Goal: Task Accomplishment & Management: Manage account settings

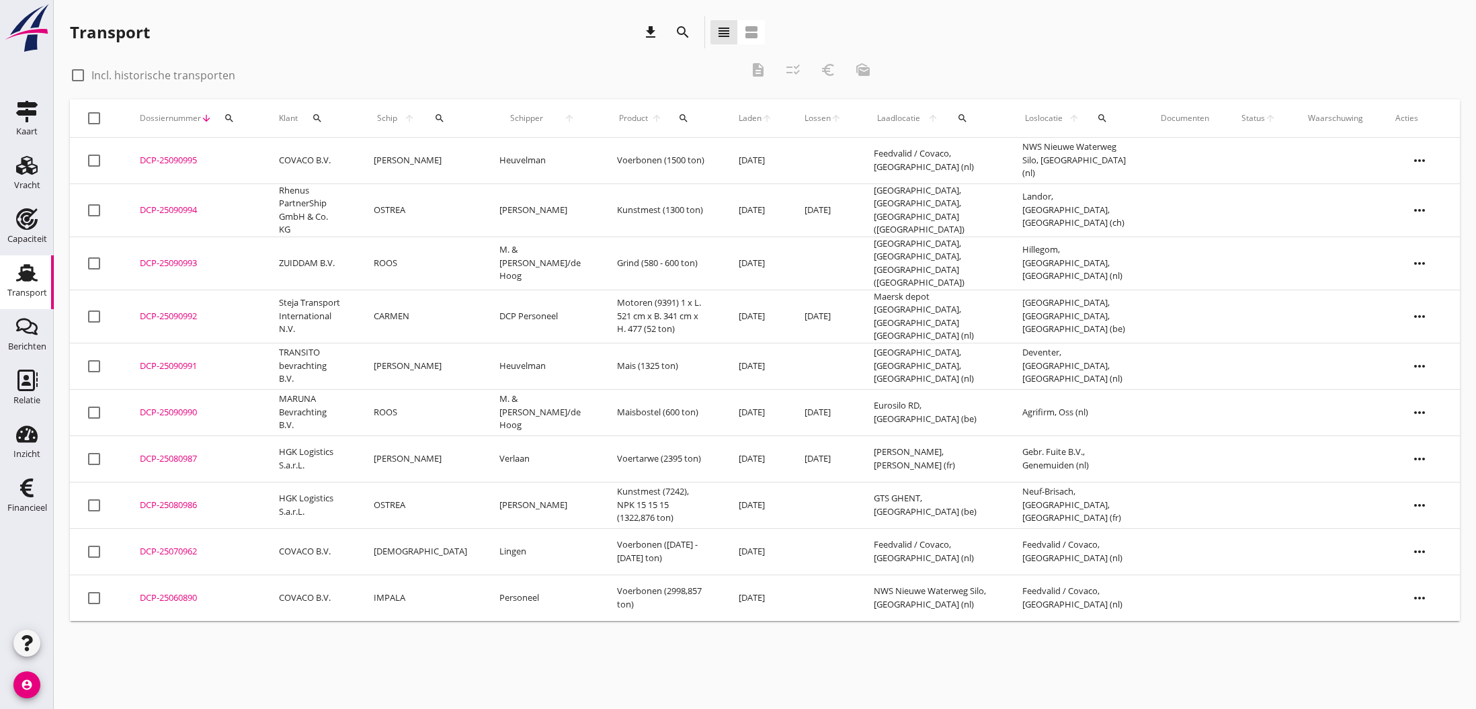
click at [157, 406] on div "DCP-25090990" at bounding box center [193, 412] width 107 height 13
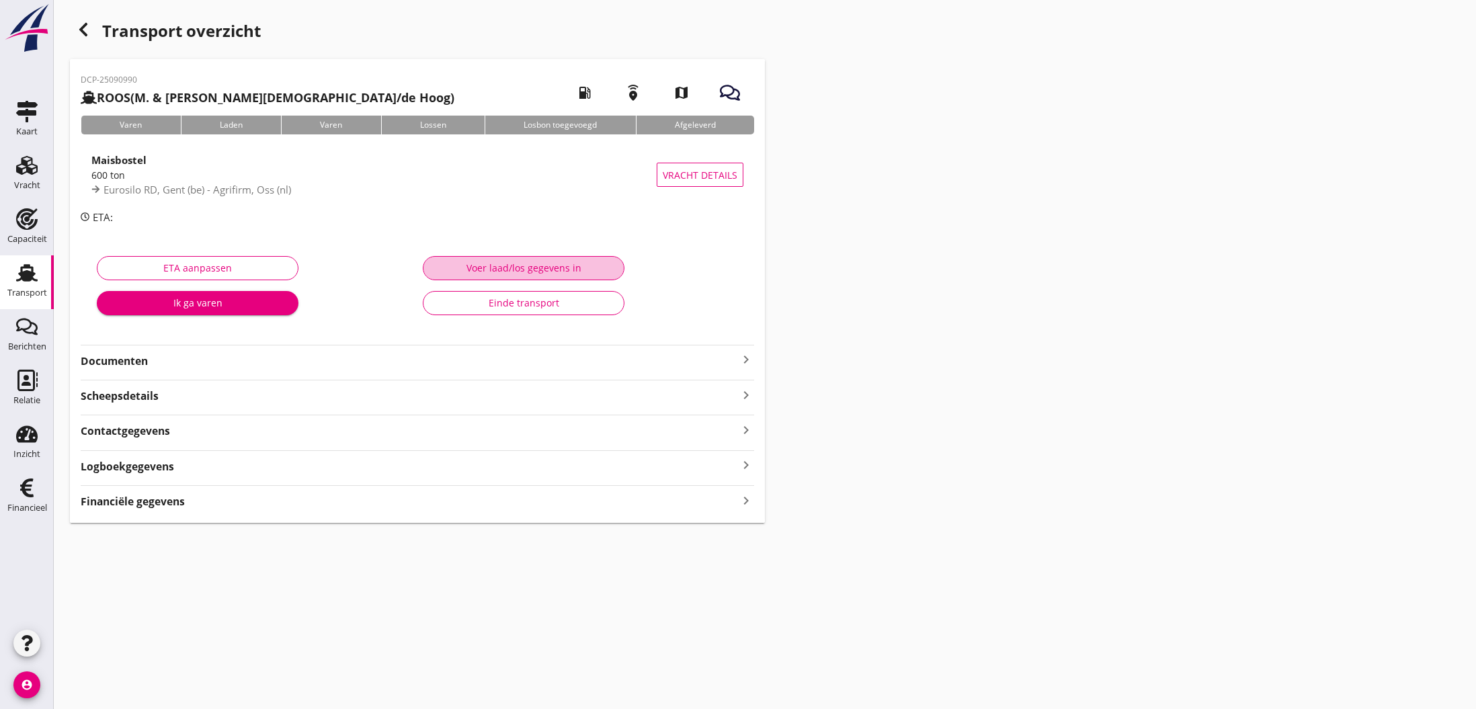
click at [563, 271] on div "Voer laad/los gegevens in" at bounding box center [523, 268] width 179 height 14
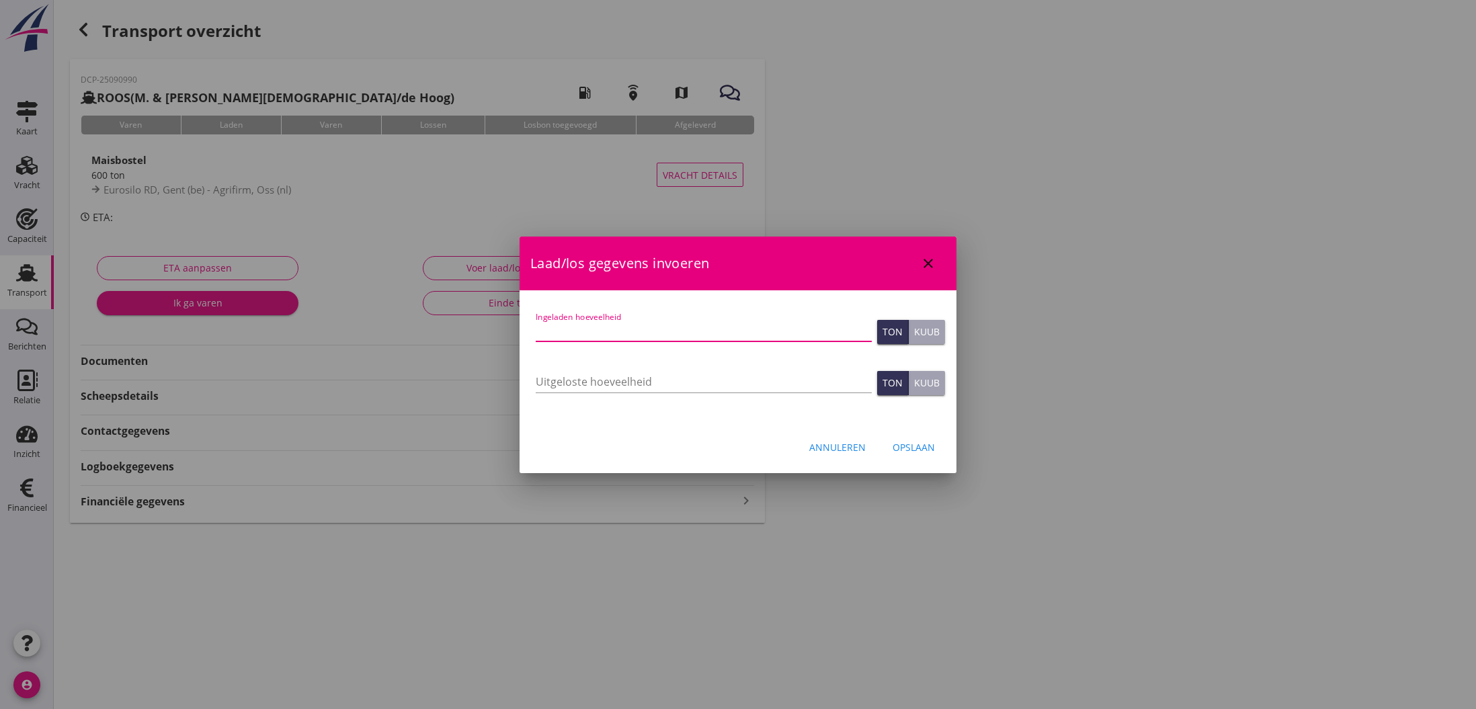
click at [557, 335] on input "Ingeladen hoeveelheid" at bounding box center [704, 331] width 336 height 22
type input "600.200"
click at [642, 383] on input "Uitgeloste hoeveelheid" at bounding box center [704, 382] width 336 height 22
type input "600.200"
click at [903, 446] on div "Opslaan" at bounding box center [914, 447] width 42 height 14
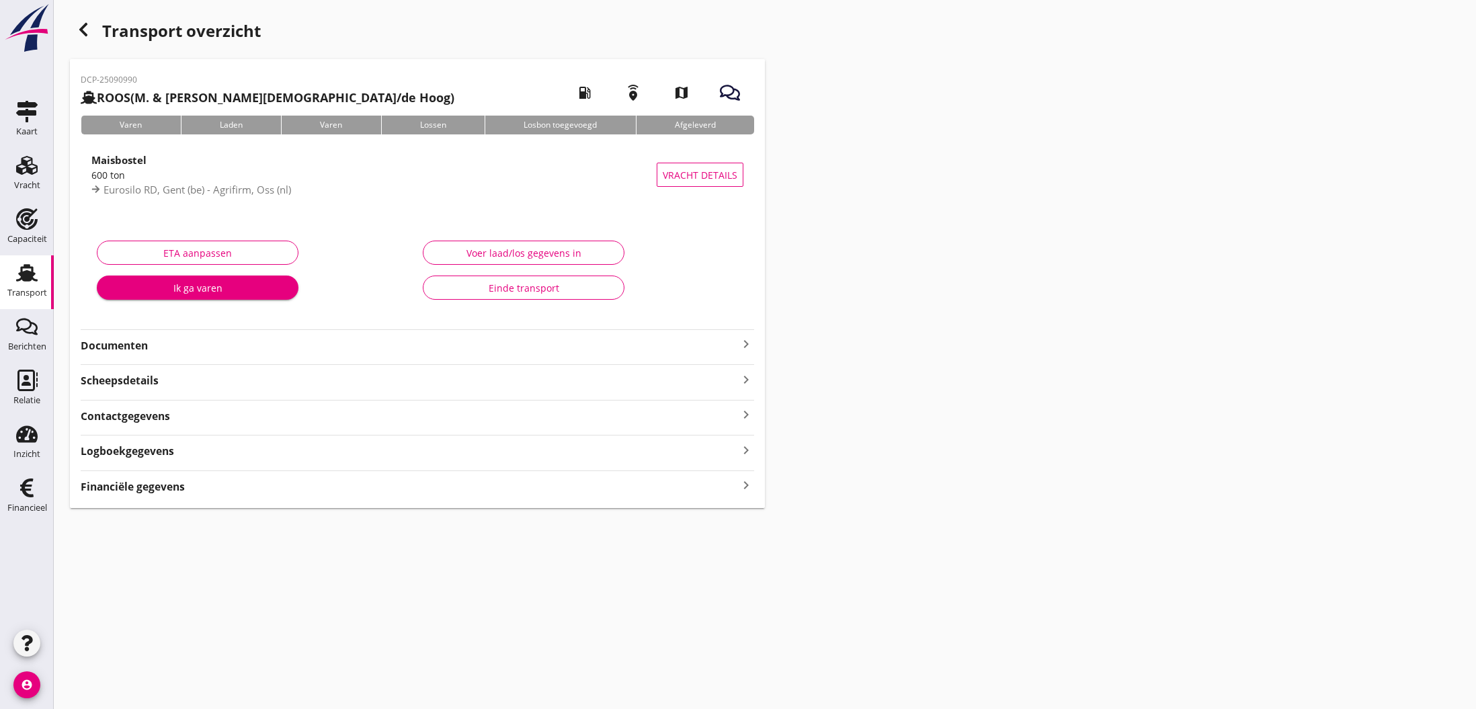
click at [746, 485] on icon "keyboard_arrow_right" at bounding box center [746, 486] width 16 height 18
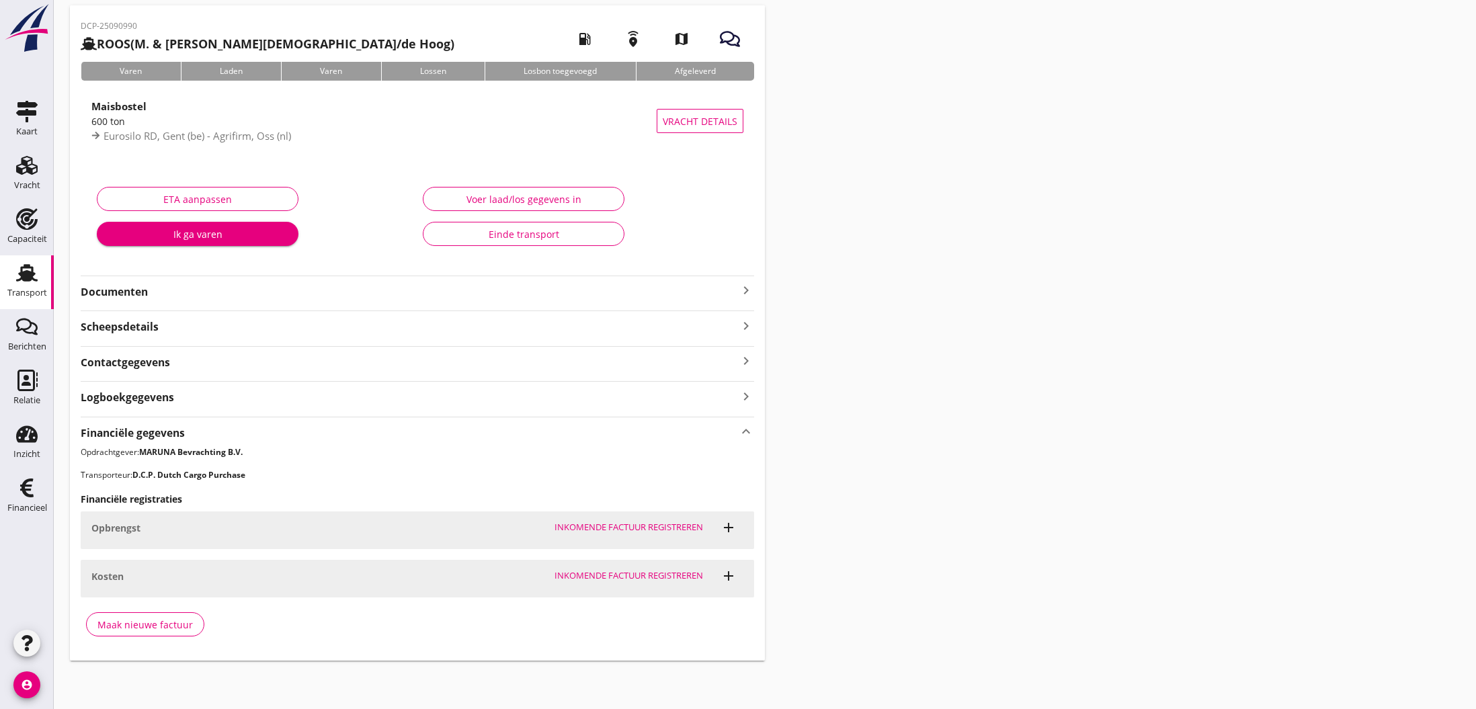
scroll to position [52, 0]
click at [138, 627] on div "Maak nieuwe factuur" at bounding box center [144, 626] width 95 height 14
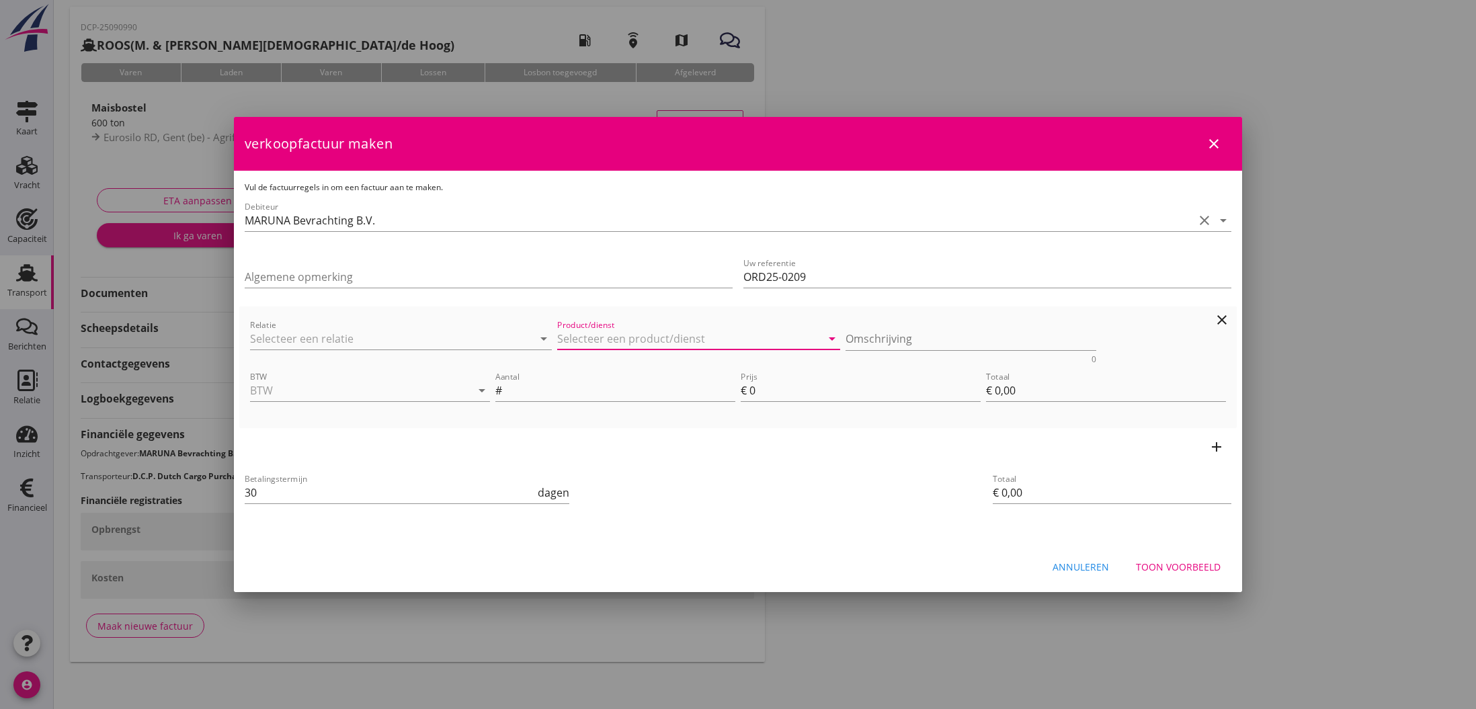
click at [638, 335] on input "Product/dienst" at bounding box center [689, 339] width 264 height 22
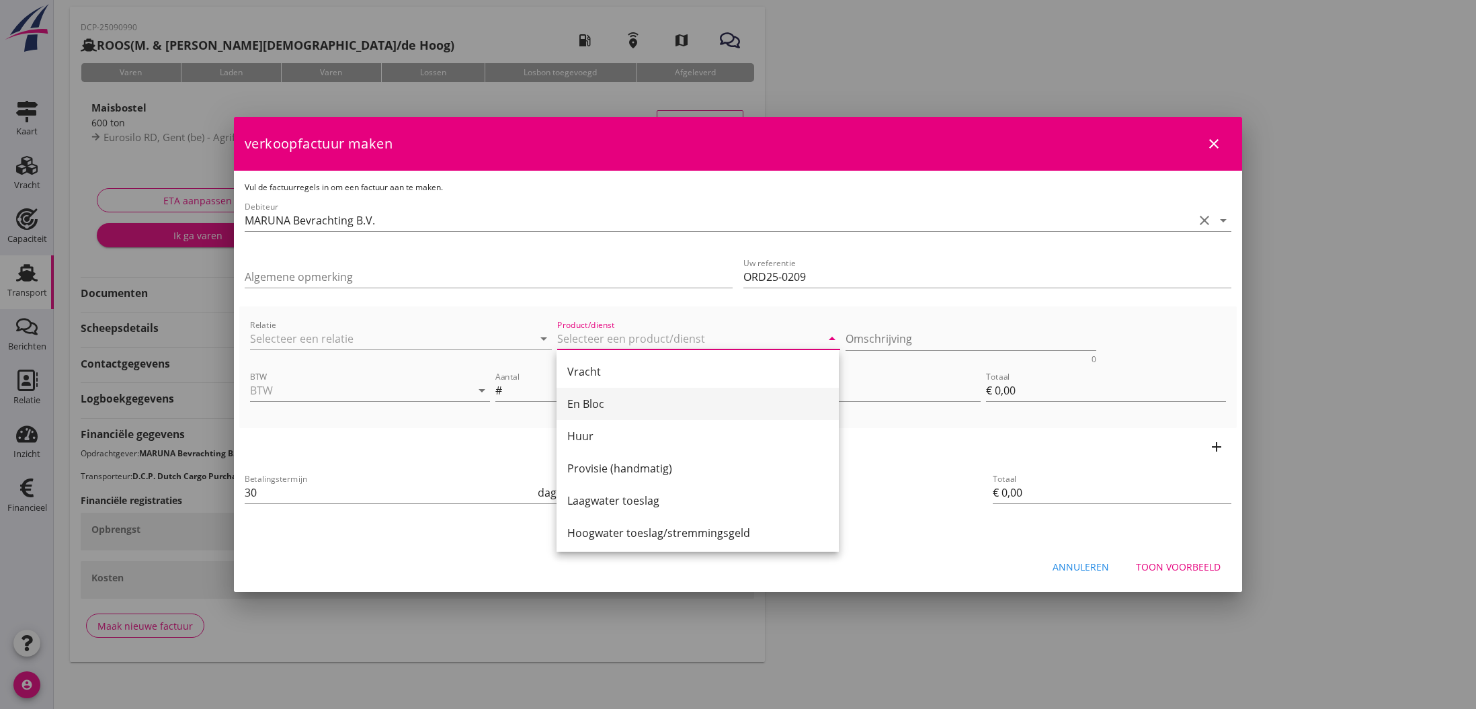
click at [602, 400] on div "En Bloc" at bounding box center [697, 404] width 261 height 16
type input "En Bloc"
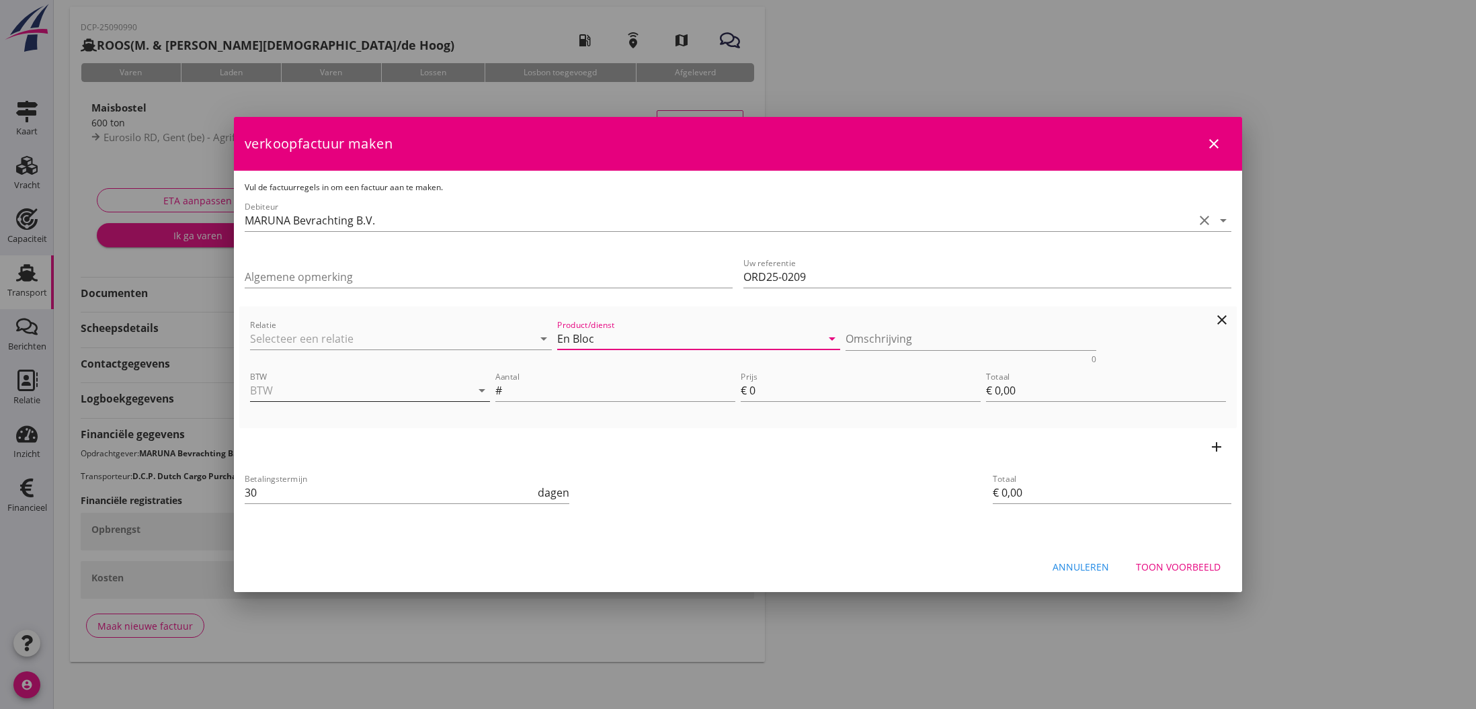
click at [433, 386] on input "BTW" at bounding box center [351, 391] width 202 height 22
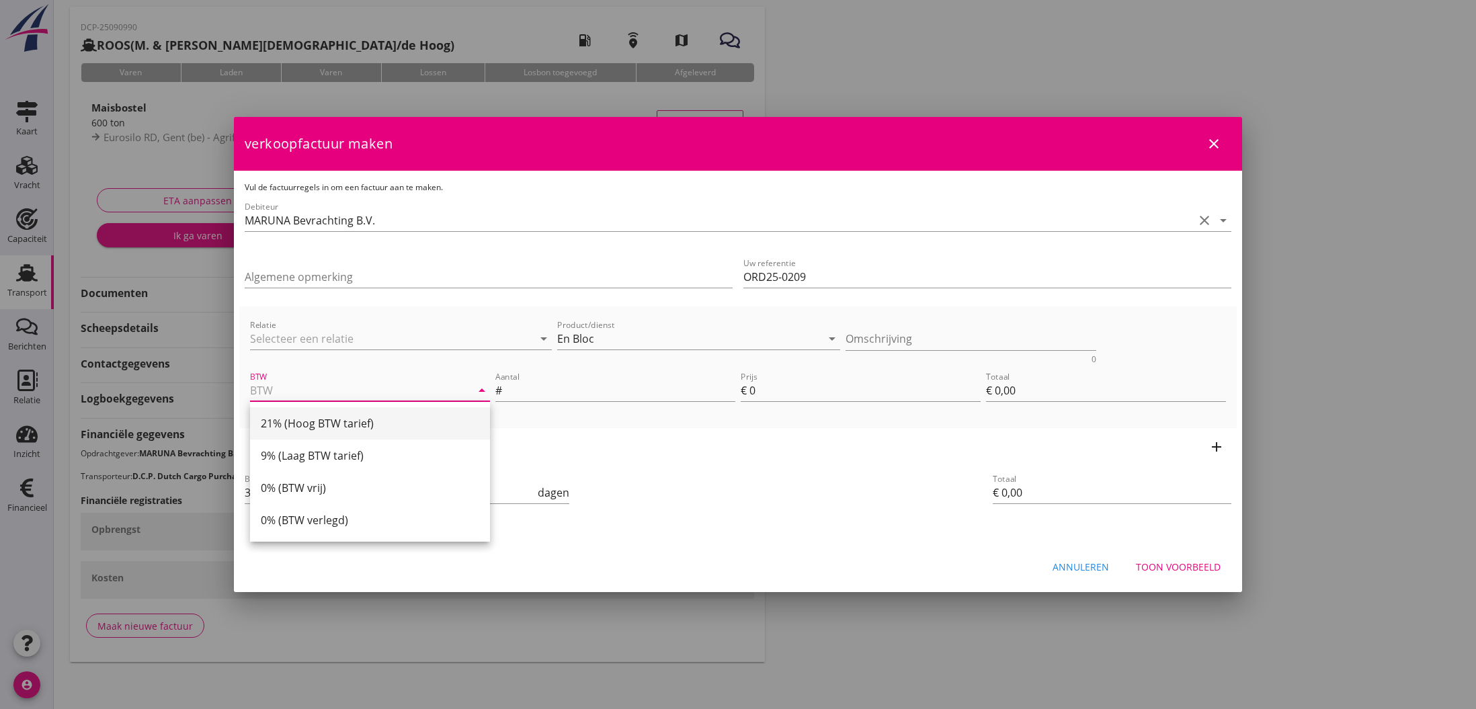
click at [405, 427] on div "21% (Hoog BTW tarief)" at bounding box center [370, 423] width 218 height 16
type input "21% (Hoog BTW tarief)"
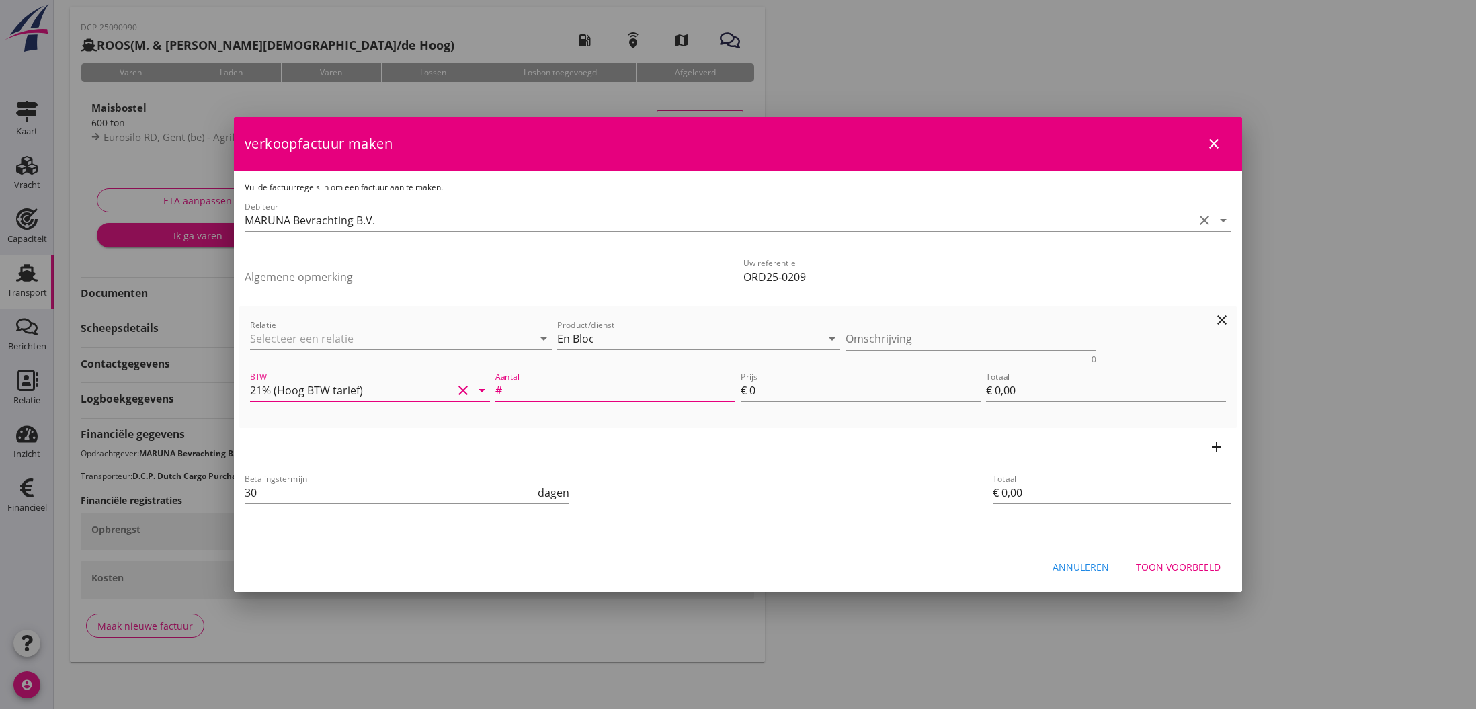
click at [553, 397] on input "Aantal" at bounding box center [620, 391] width 231 height 22
type input "1"
click at [758, 391] on input "0" at bounding box center [865, 391] width 231 height 22
type input "5"
type input "€ 5,00"
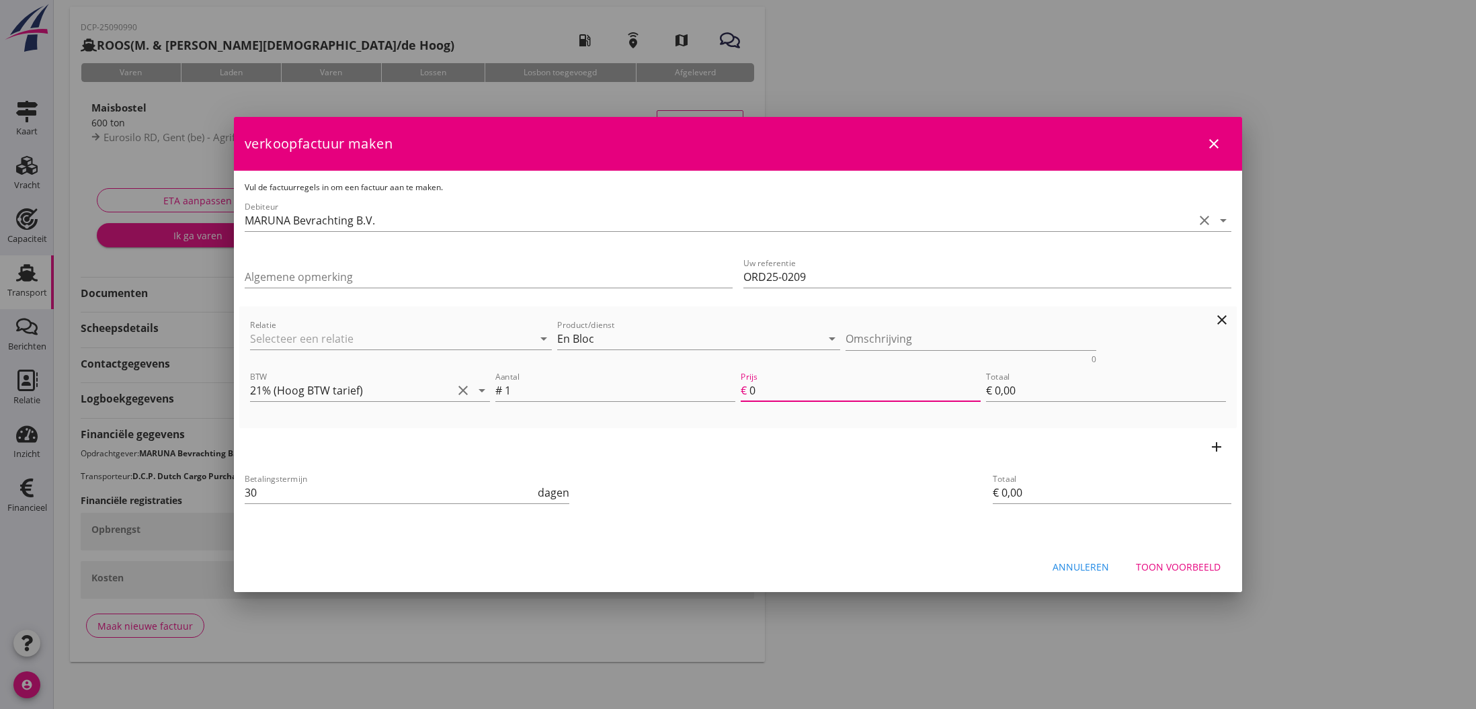
type input "€ 5,00"
type input "55"
type input "€ 55,00"
type input "550"
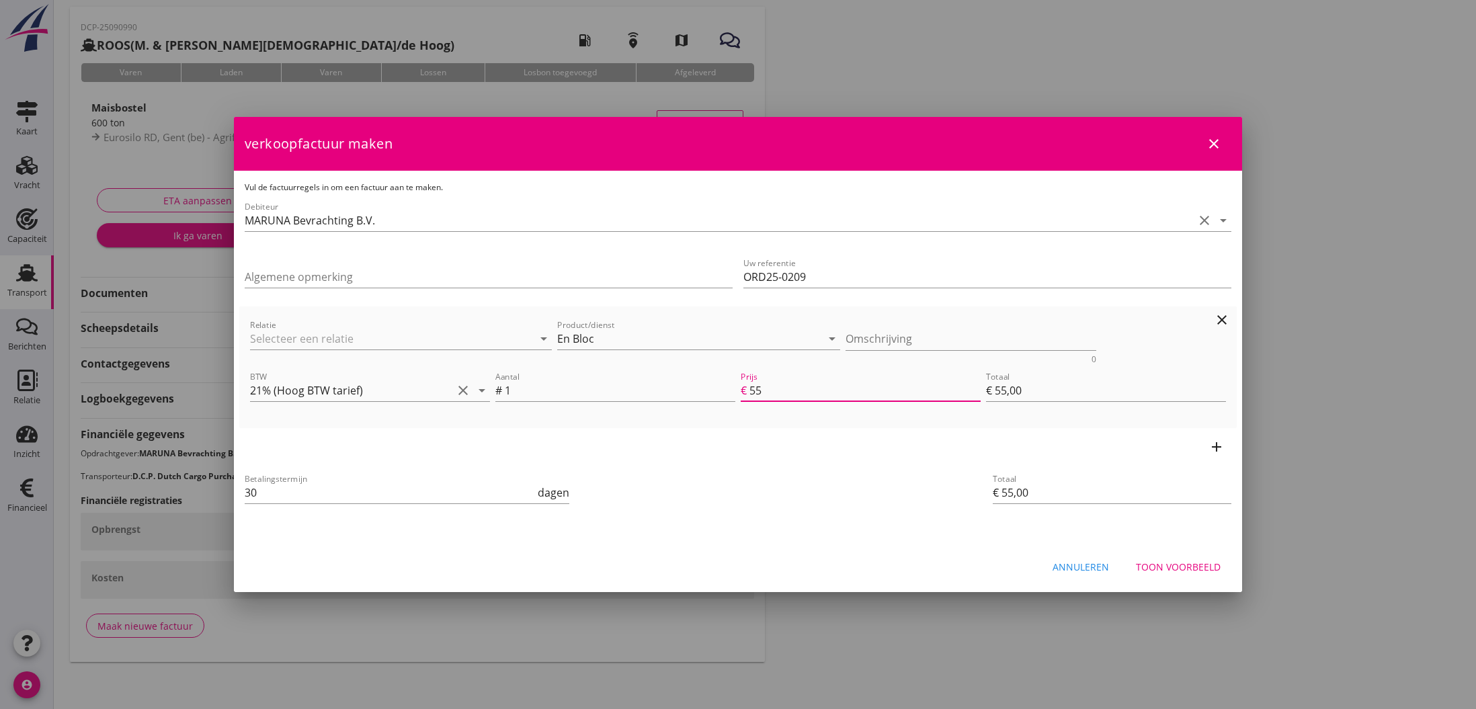
type input "€ 550,00"
type input "5500"
type input "€ 5.500,00"
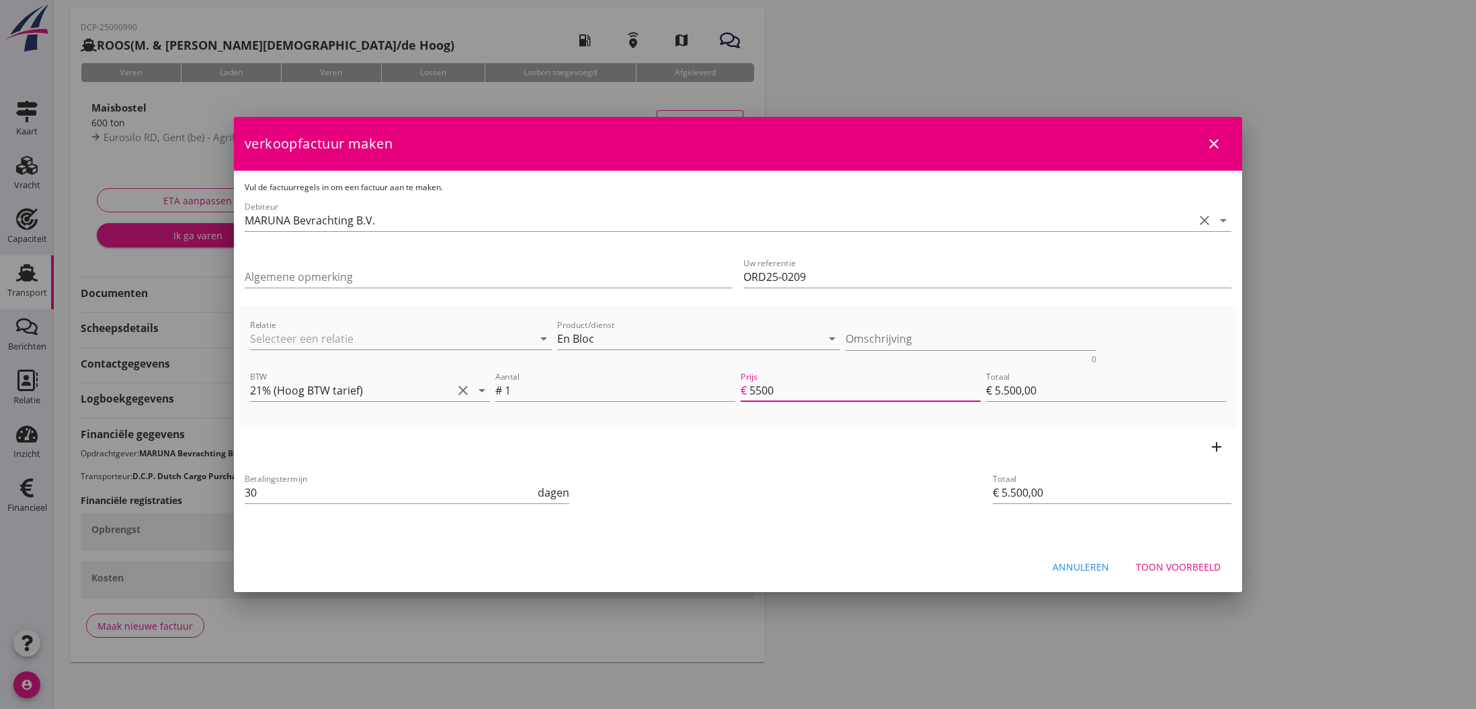
type input "5500"
click at [1188, 569] on div "Toon voorbeeld" at bounding box center [1178, 567] width 85 height 14
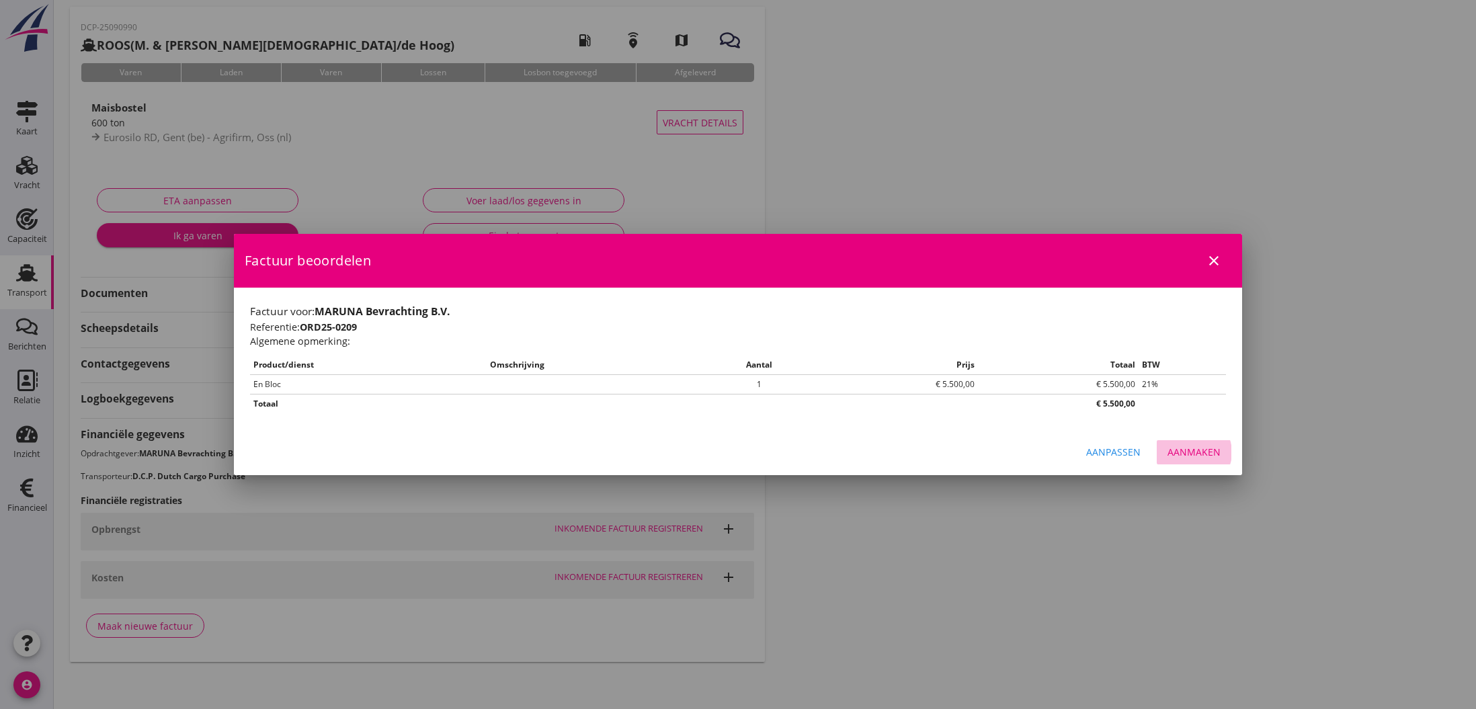
click at [1196, 450] on div "Aanmaken" at bounding box center [1194, 452] width 53 height 14
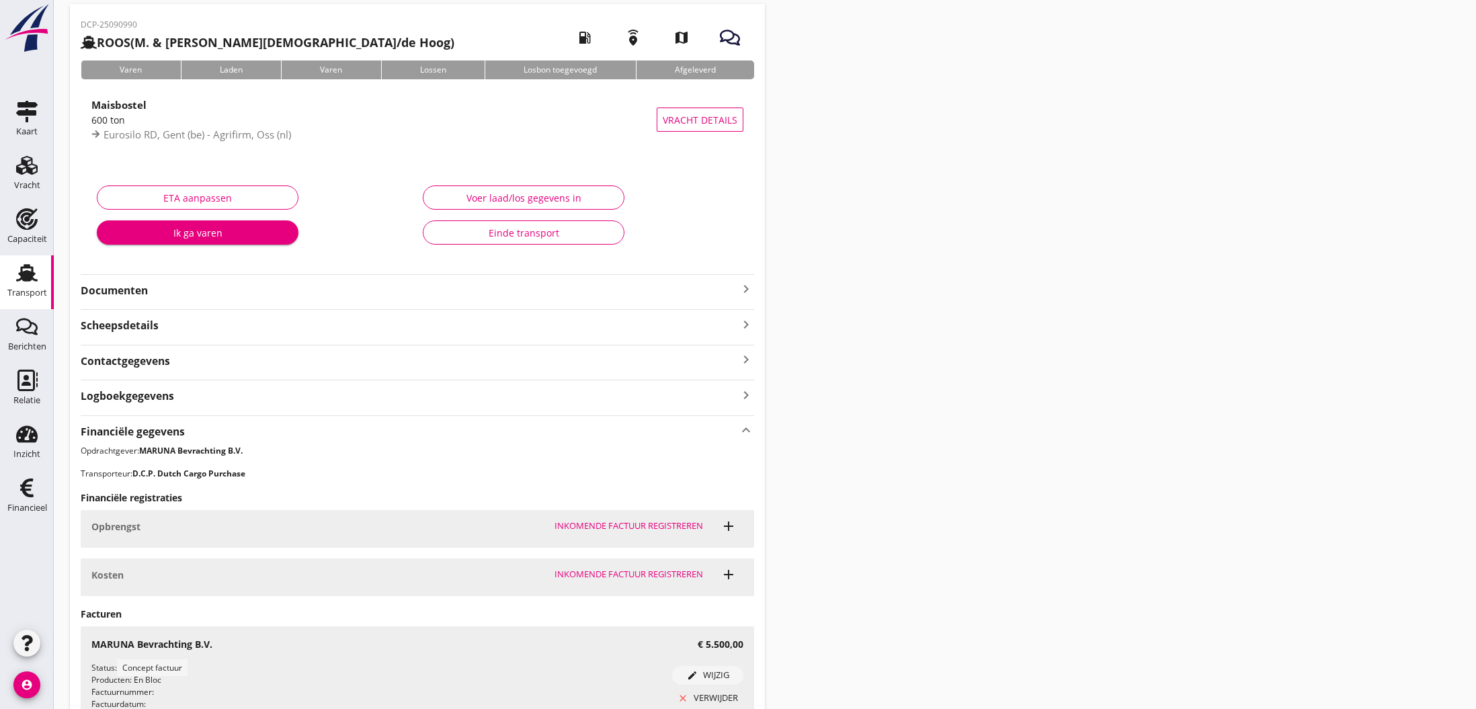
scroll to position [48, 0]
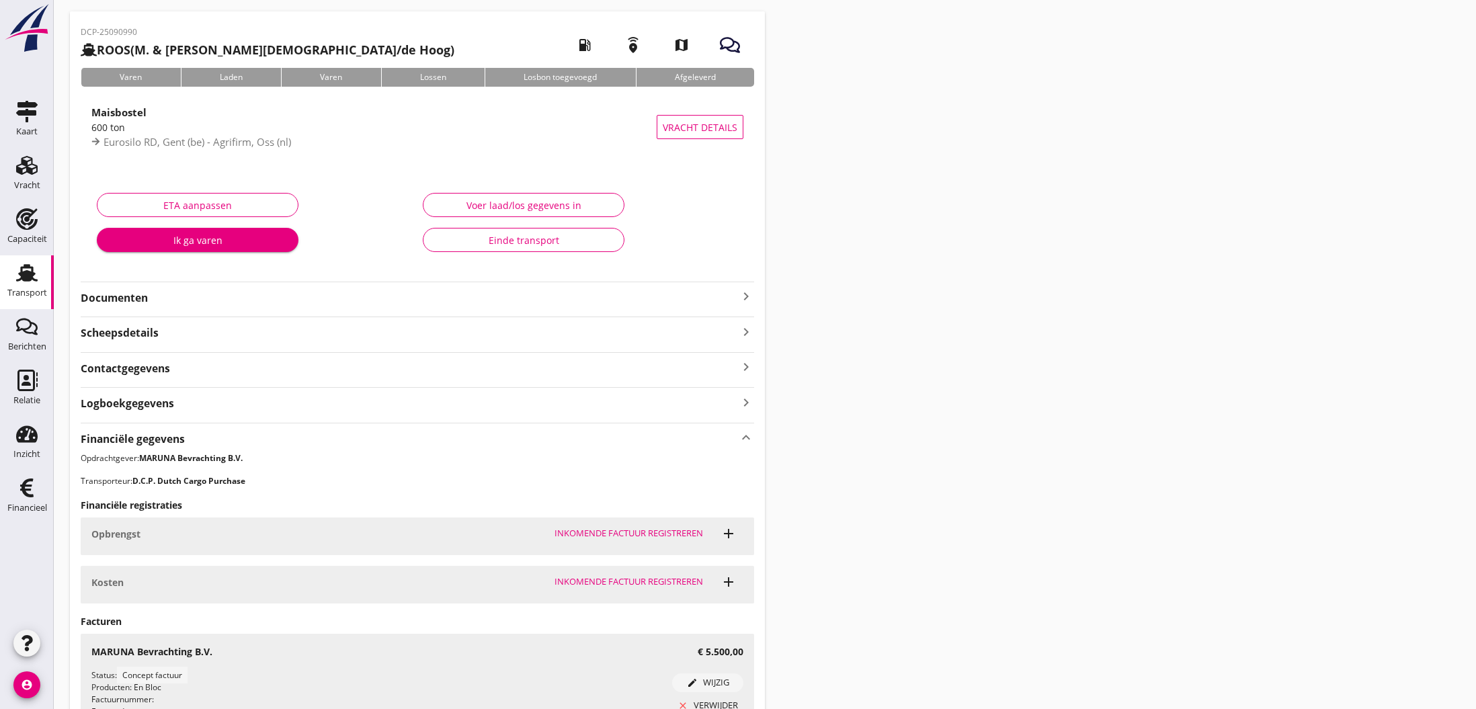
click at [744, 296] on icon "keyboard_arrow_right" at bounding box center [746, 296] width 16 height 16
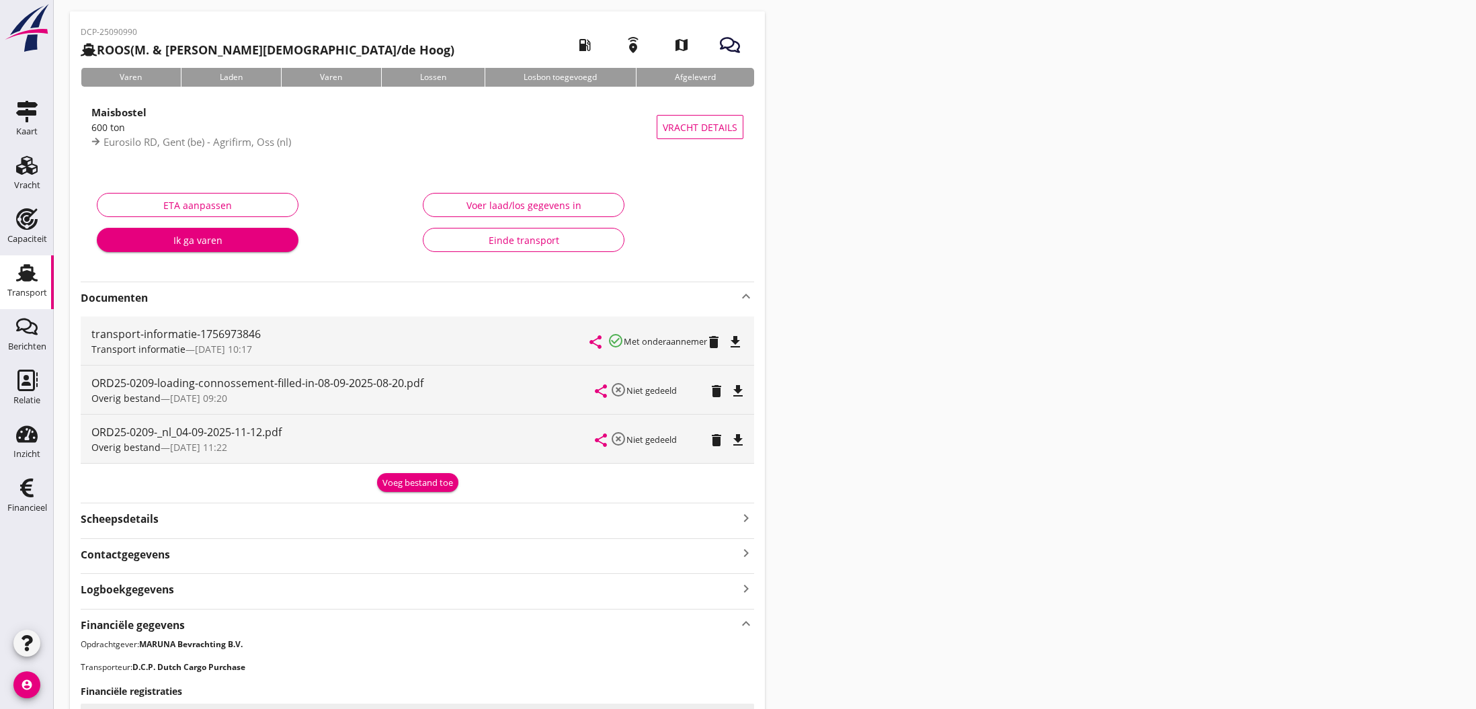
click at [435, 488] on div "Voeg bestand toe" at bounding box center [417, 483] width 71 height 13
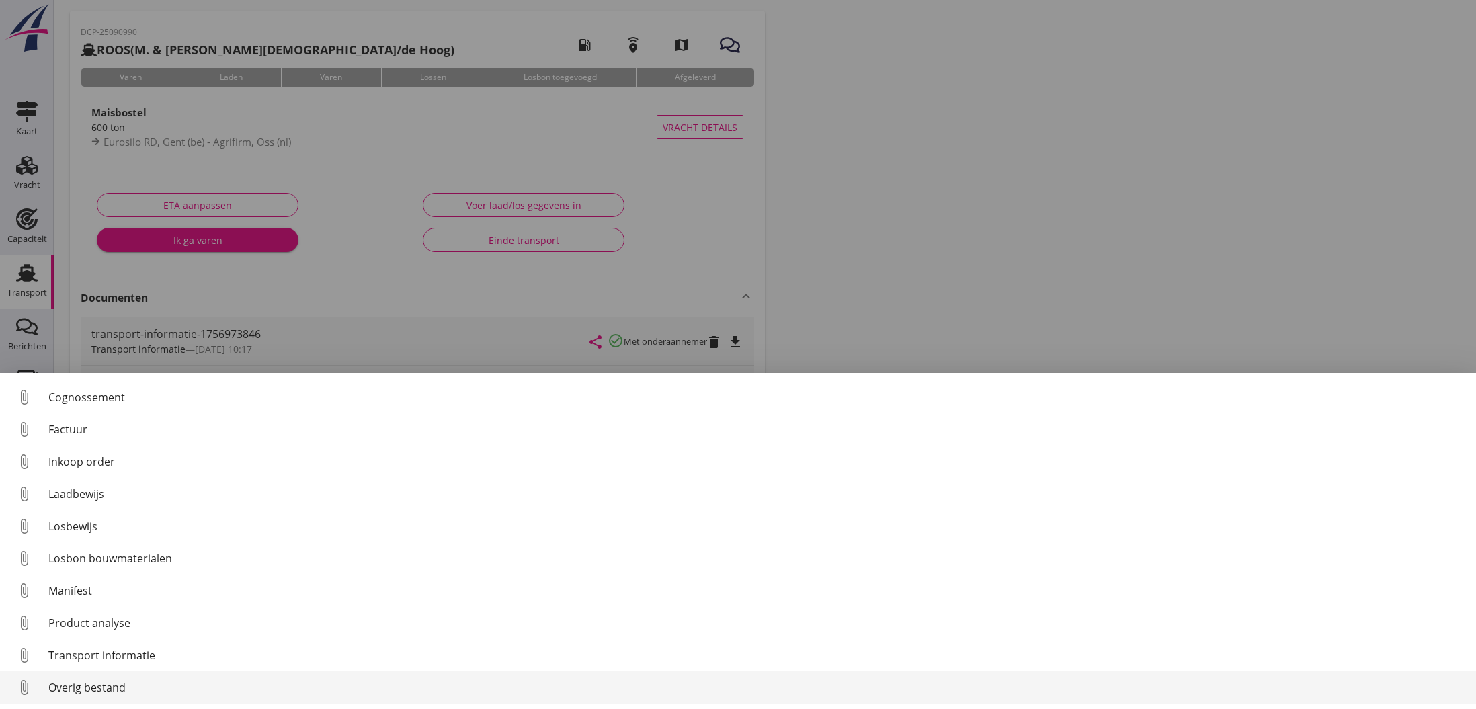
scroll to position [62, 0]
click at [95, 688] on div "Overig bestand" at bounding box center [756, 688] width 1417 height 16
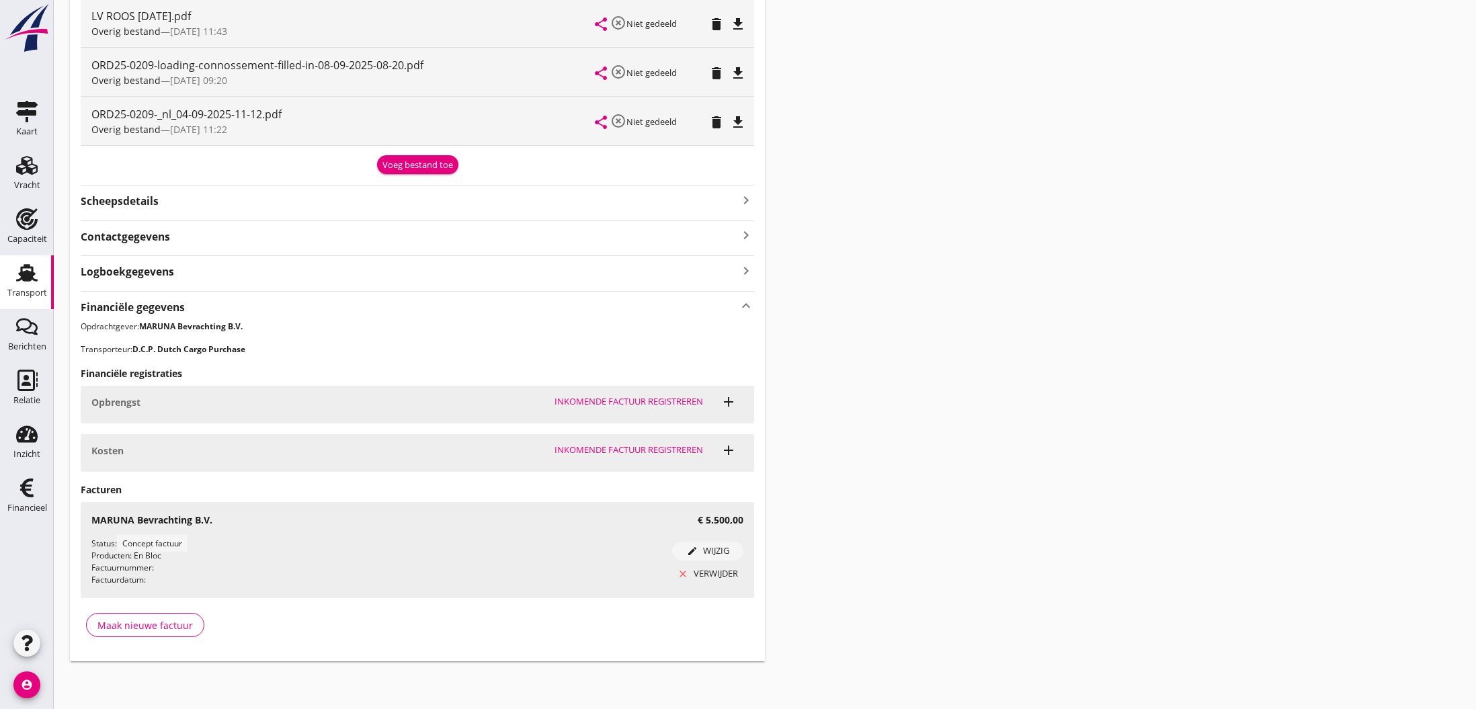
scroll to position [414, 0]
click at [27, 489] on use at bounding box center [26, 488] width 13 height 19
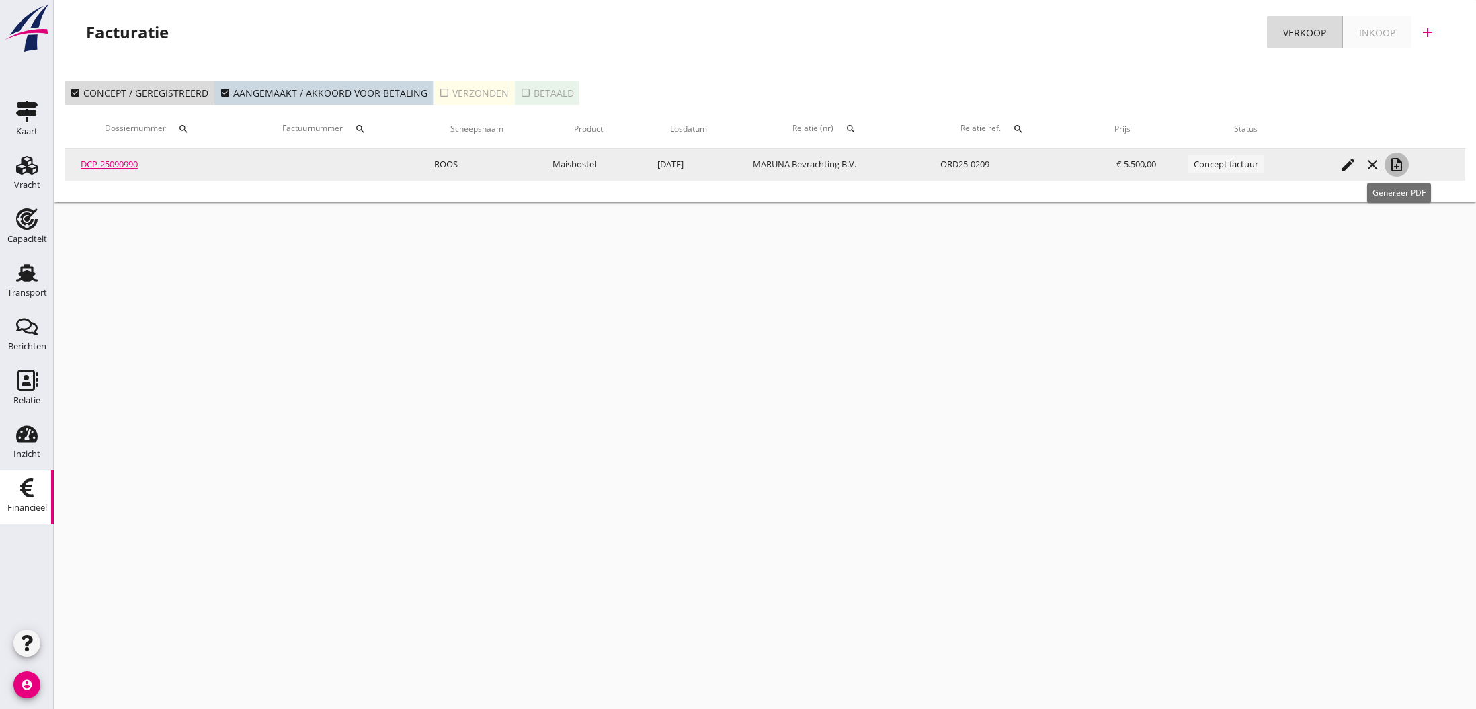
click at [1397, 167] on icon "note_add" at bounding box center [1397, 165] width 16 height 16
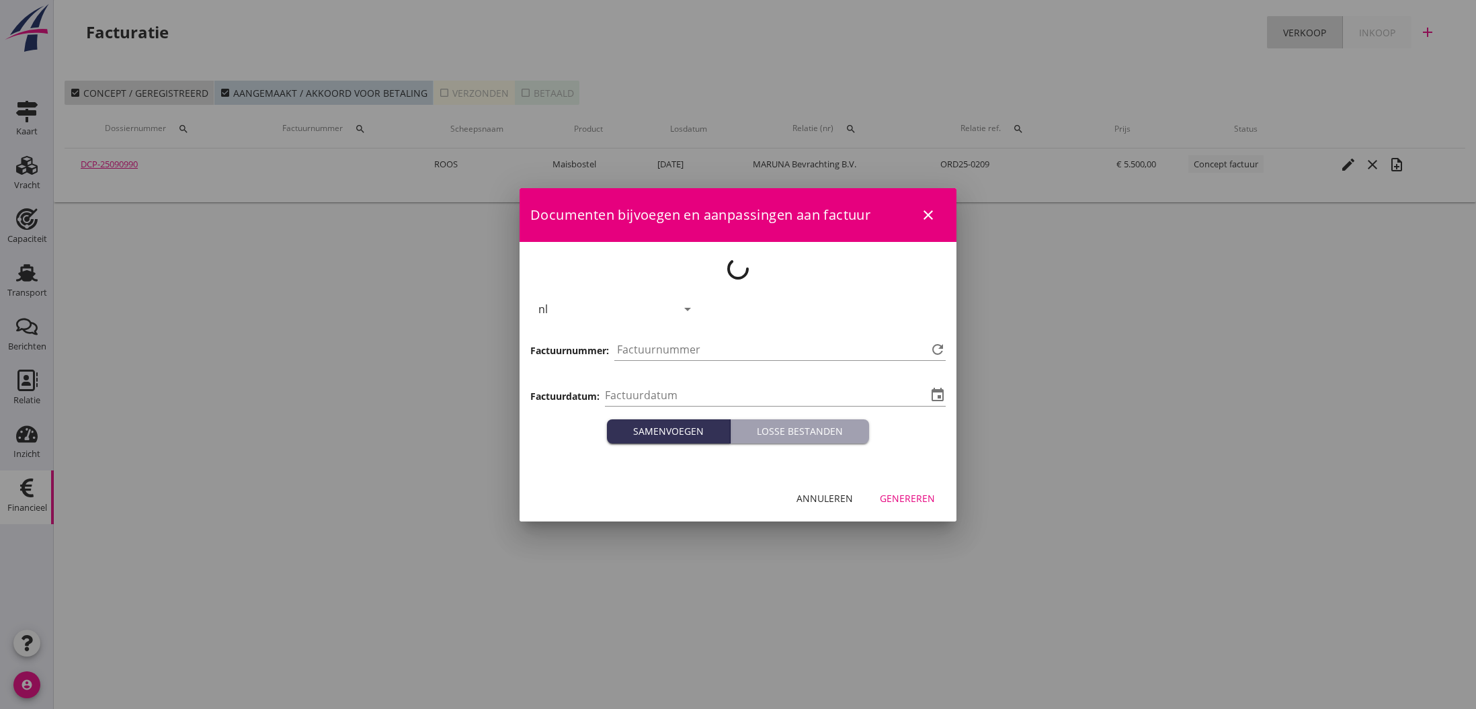
type input "[DATE]"
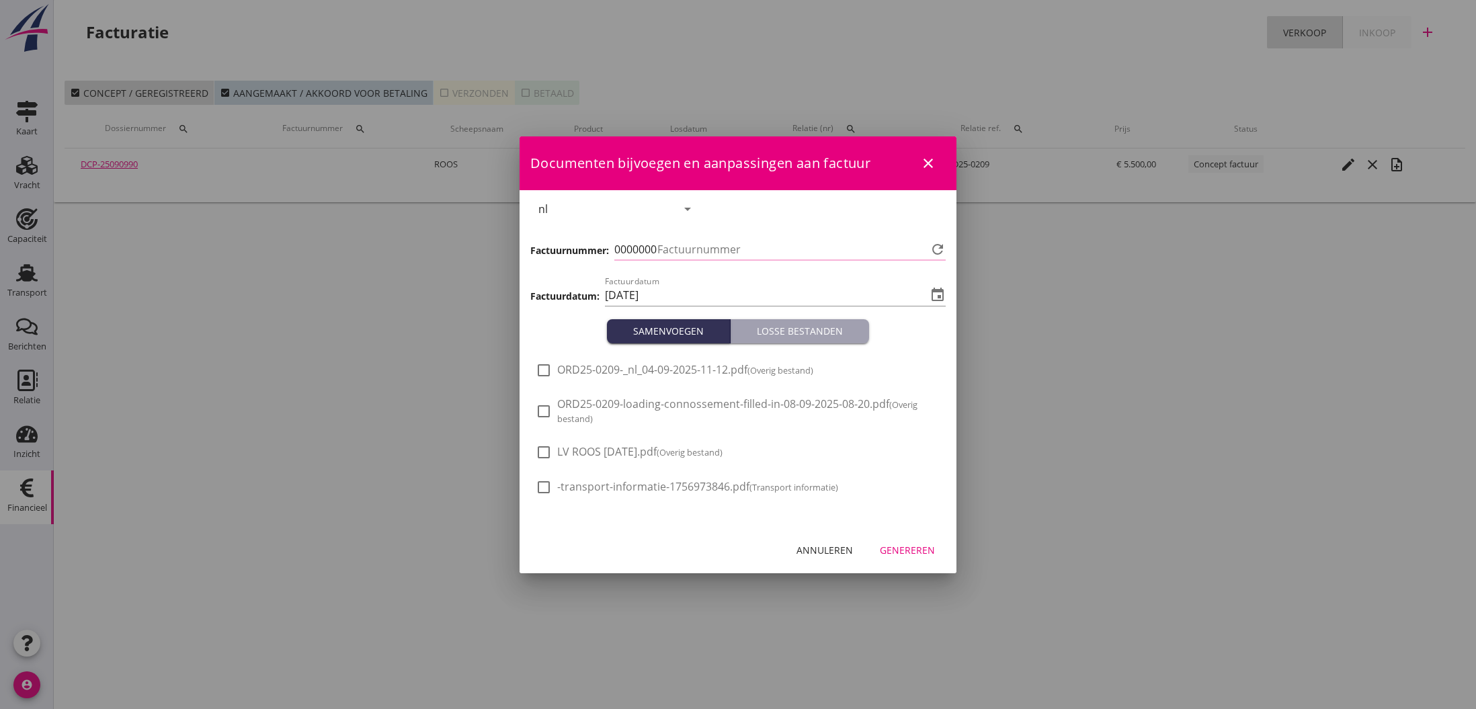
type input "789"
click at [902, 551] on div "Genereren" at bounding box center [907, 550] width 55 height 14
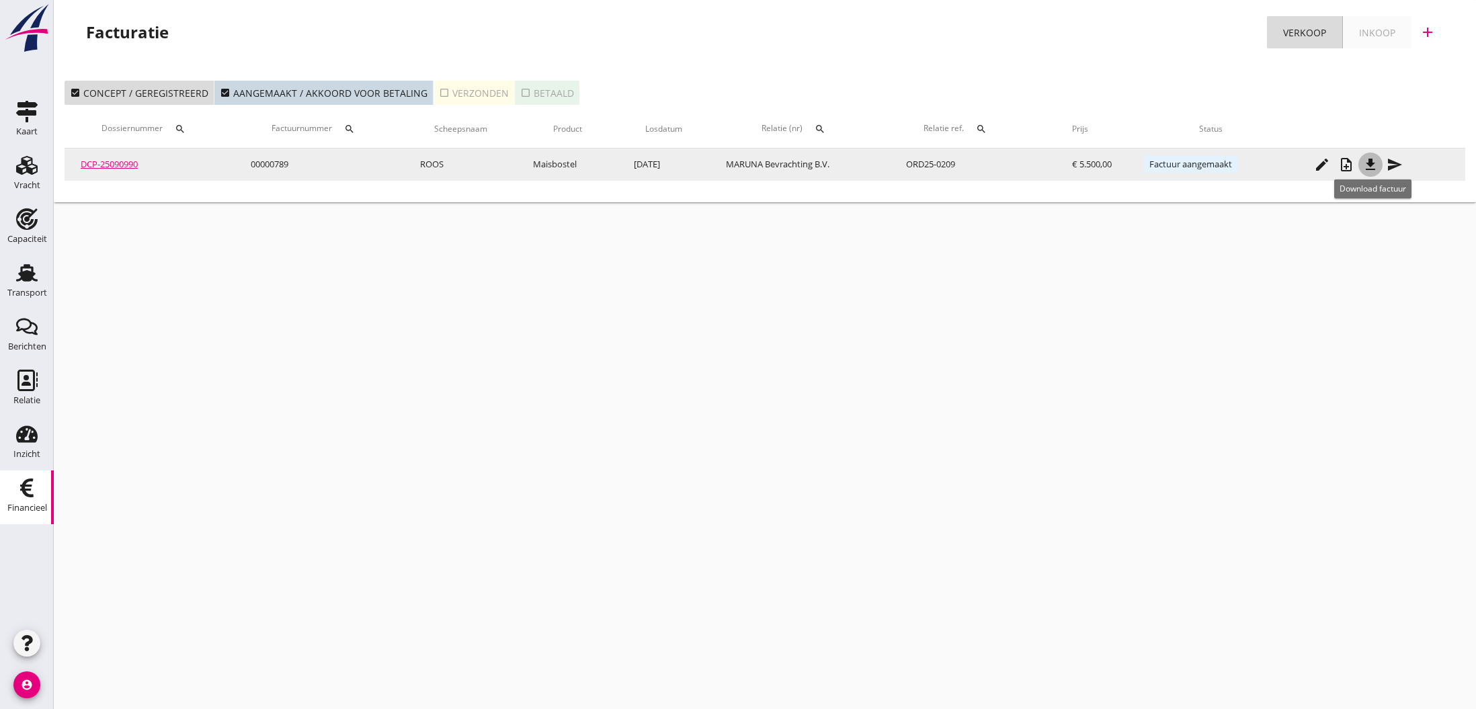
click at [1376, 165] on icon "file_download" at bounding box center [1371, 165] width 16 height 16
click at [1393, 163] on icon "send" at bounding box center [1395, 165] width 16 height 16
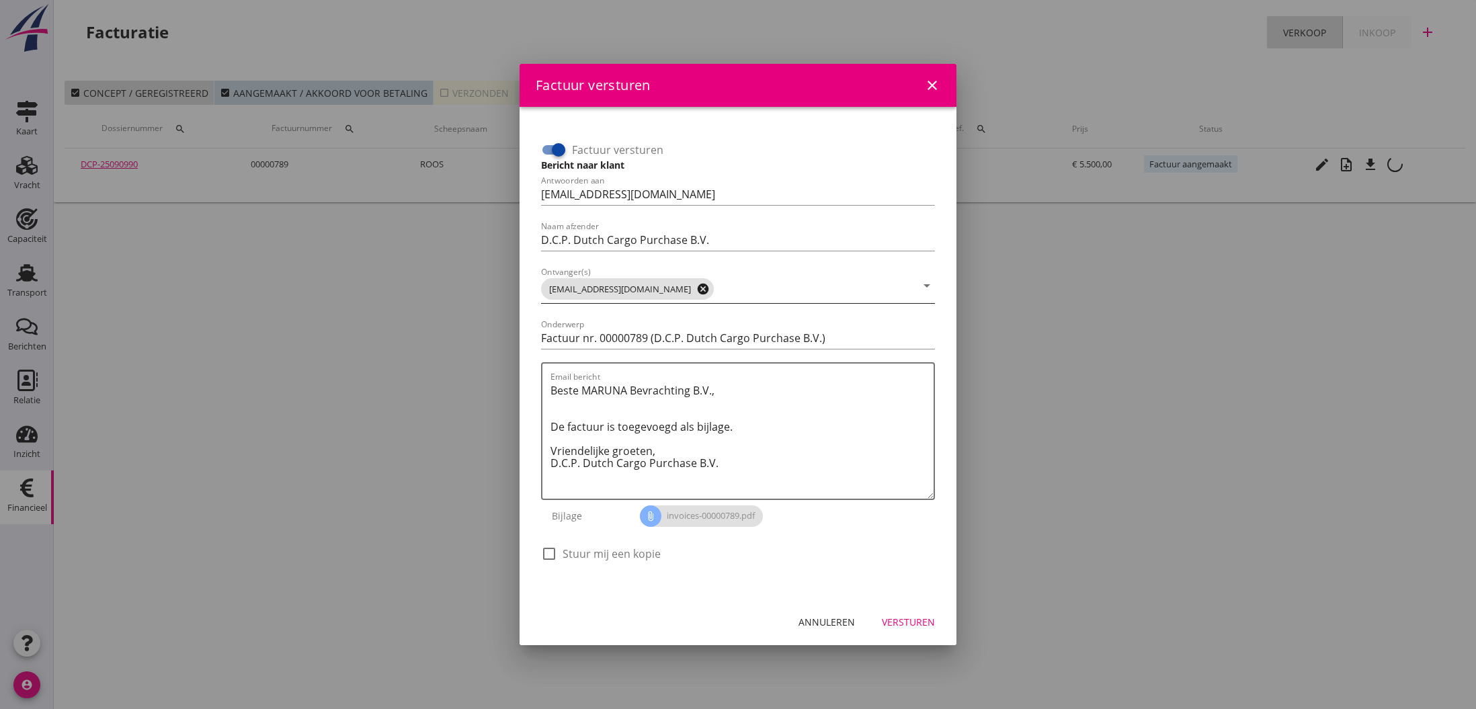
click at [696, 288] on icon "cancel" at bounding box center [702, 288] width 13 height 13
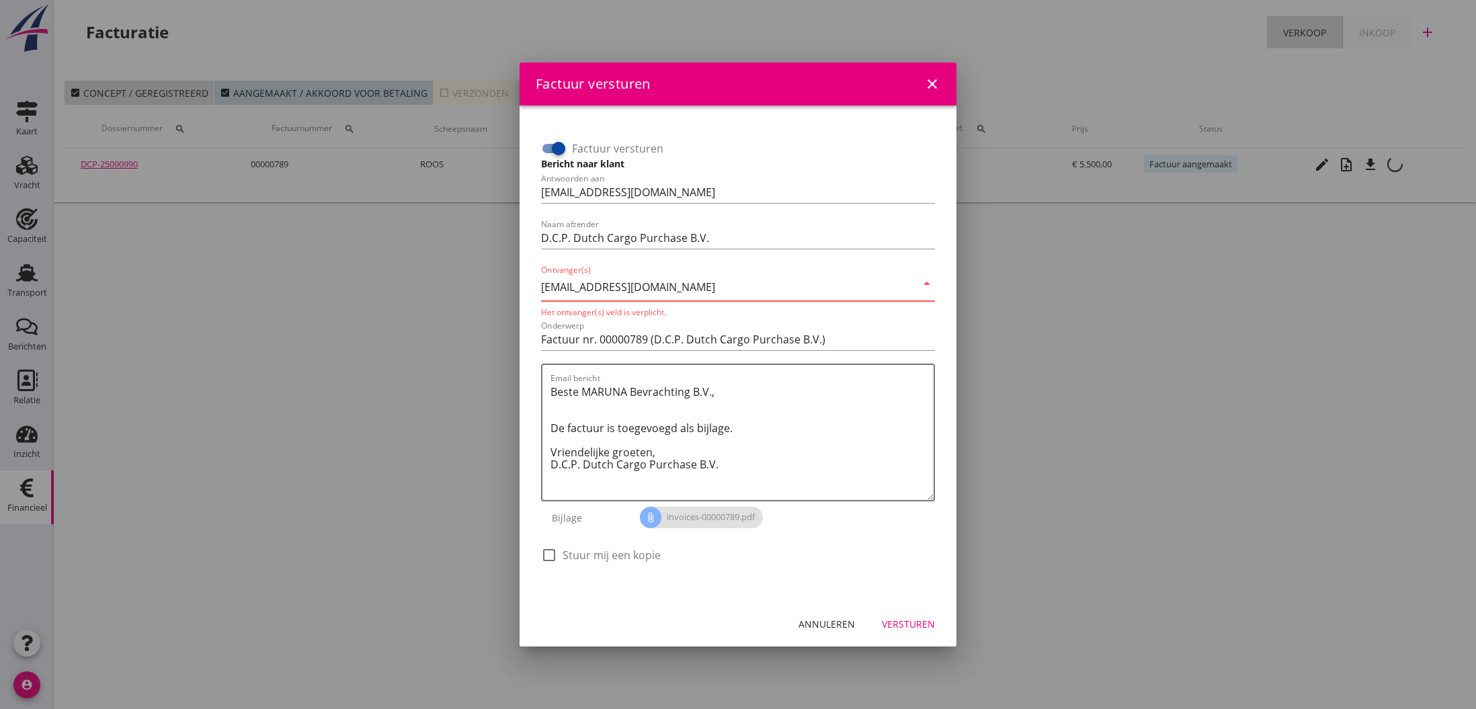
type input "[EMAIL_ADDRESS][DOMAIN_NAME]"
click at [772, 551] on div "check_box_outline_blank Stuur mij een kopie" at bounding box center [738, 561] width 394 height 35
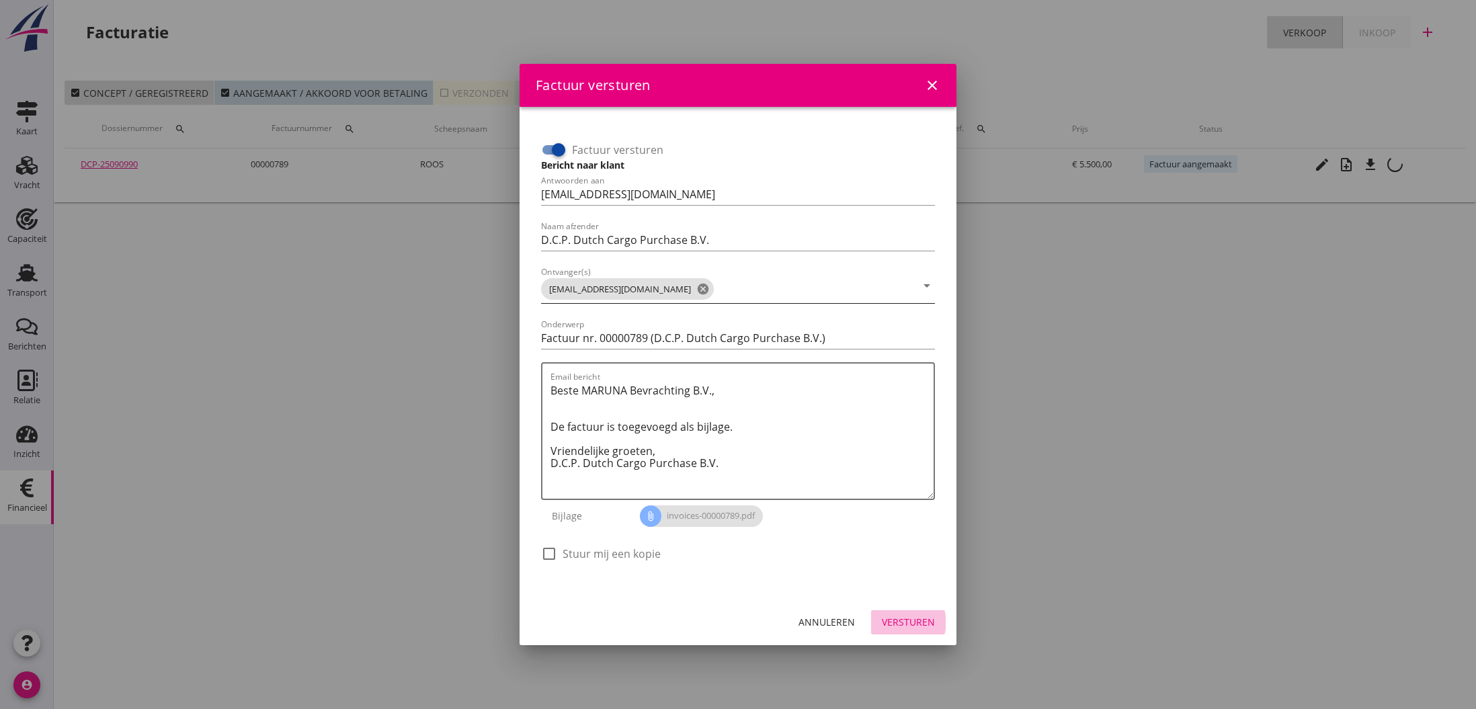
click at [894, 621] on div "Versturen" at bounding box center [908, 622] width 53 height 14
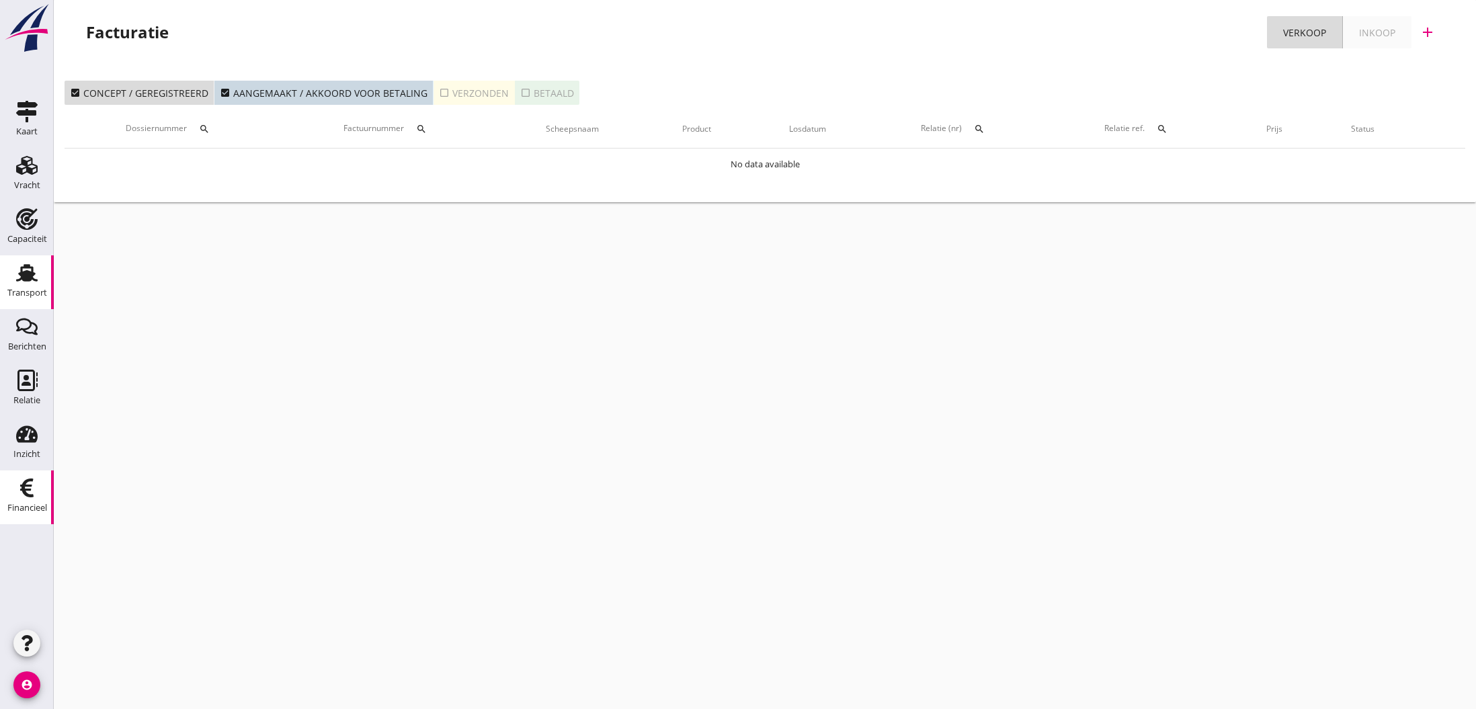
click at [30, 278] on use at bounding box center [27, 272] width 22 height 17
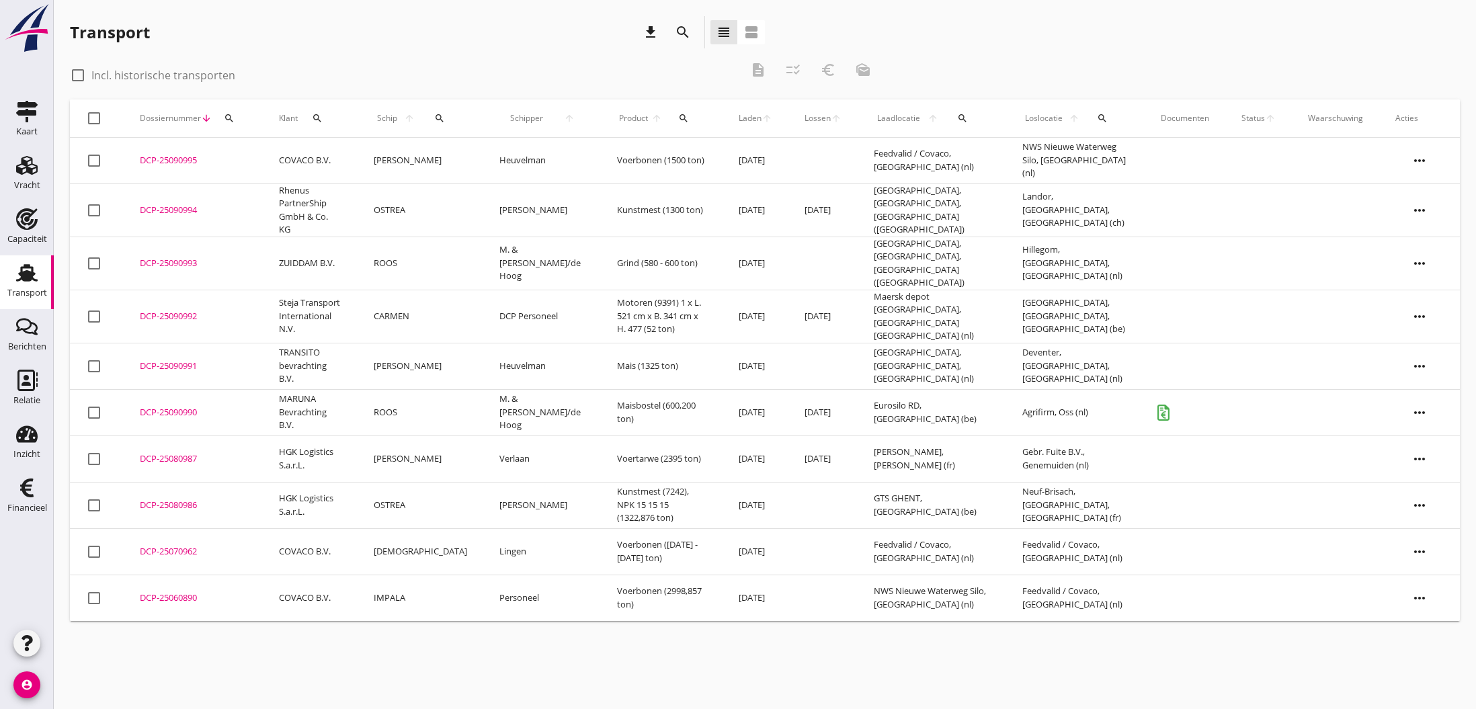
click at [147, 406] on div "DCP-25090990" at bounding box center [193, 412] width 107 height 13
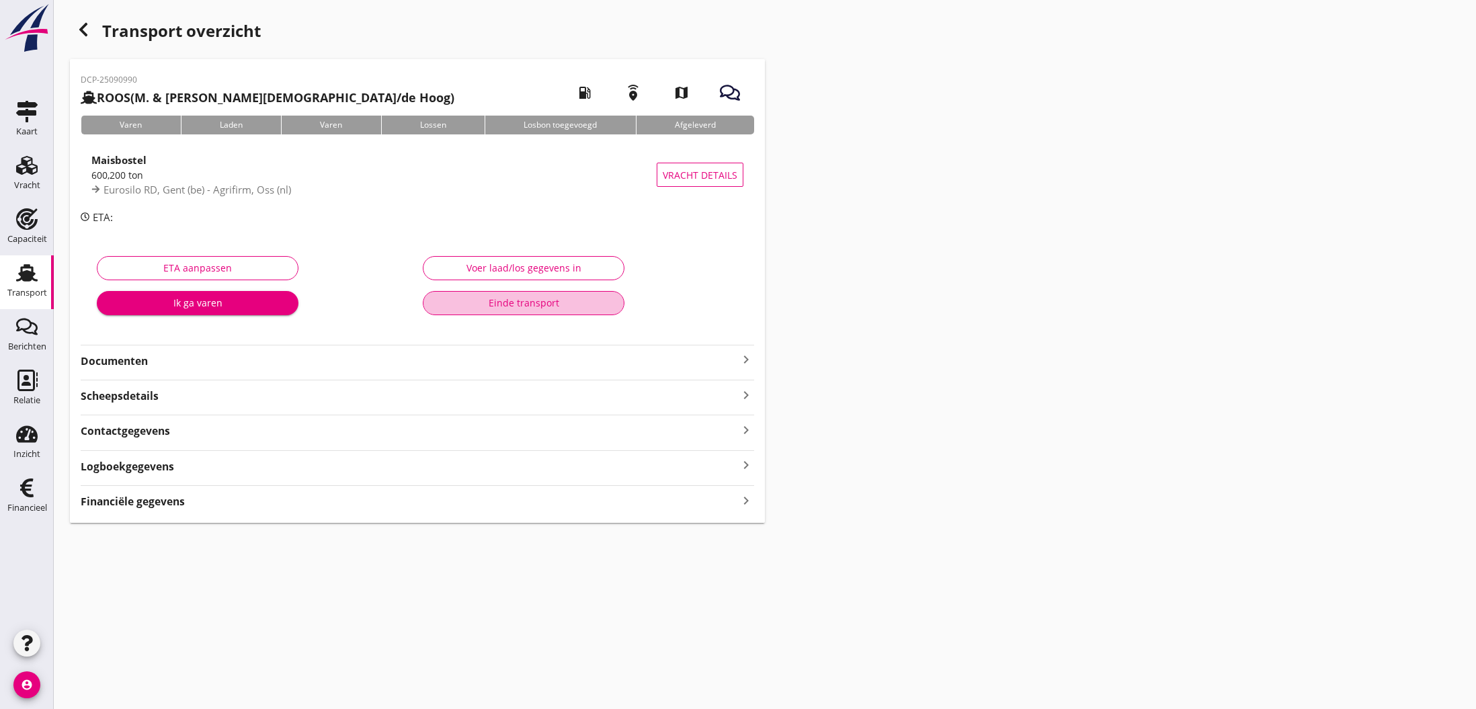
click at [530, 305] on div "Einde transport" at bounding box center [523, 303] width 179 height 14
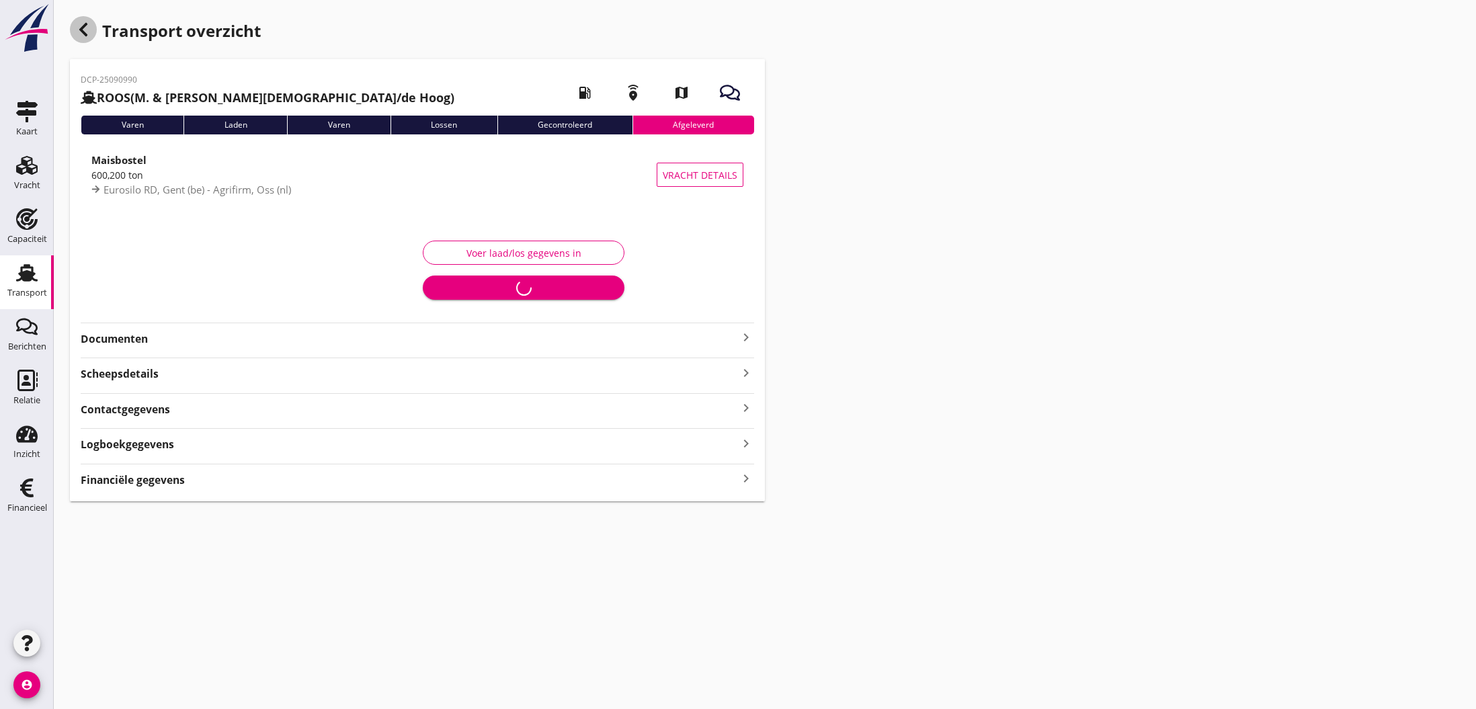
click at [81, 27] on icon "button" at bounding box center [83, 30] width 16 height 16
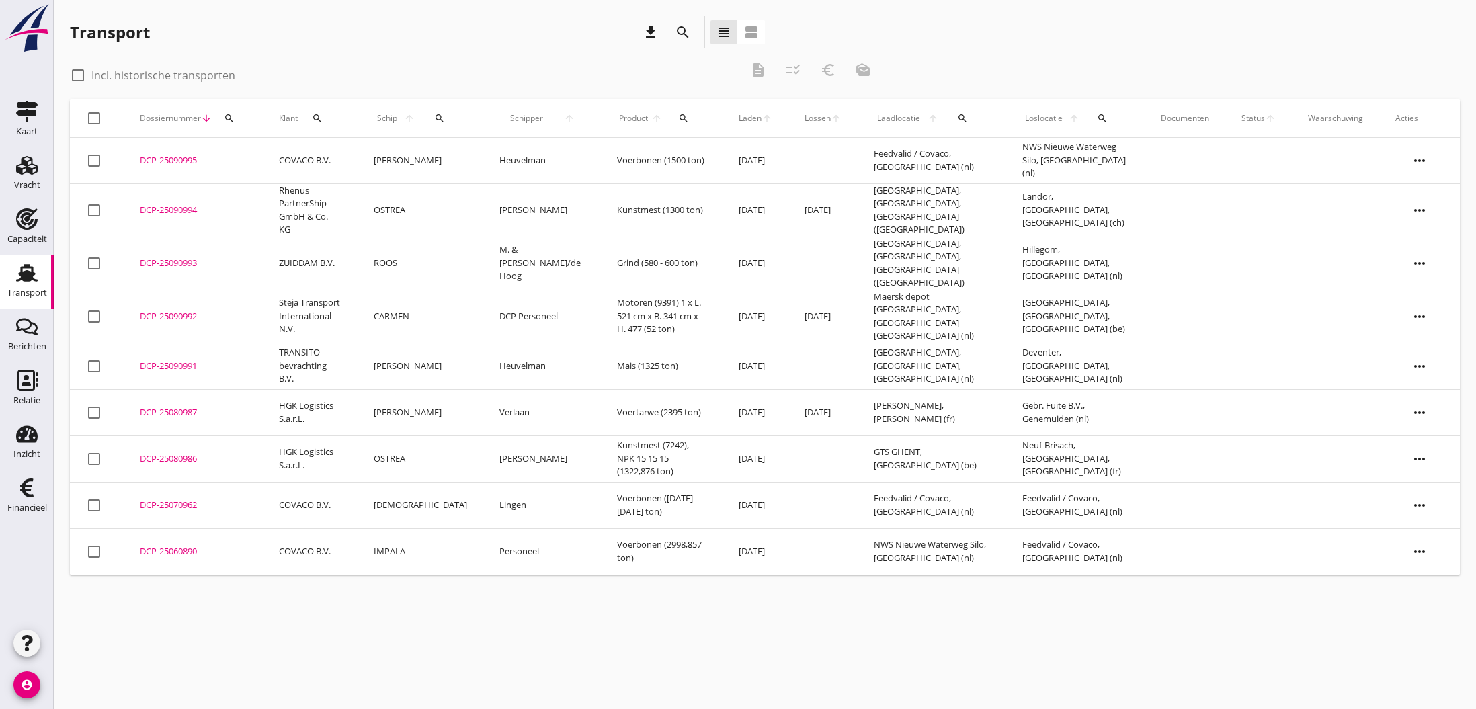
click at [159, 206] on div "DCP-25090994" at bounding box center [193, 210] width 107 height 13
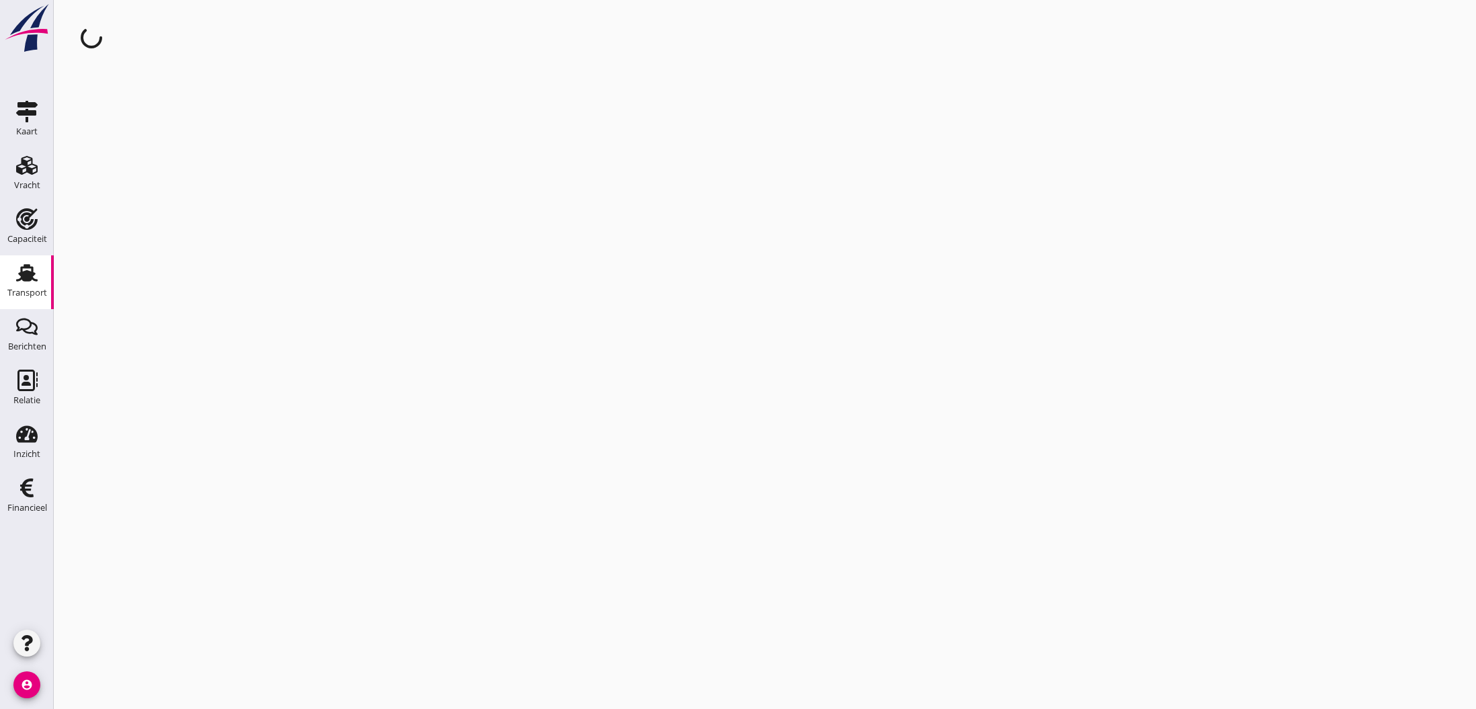
click at [159, 206] on div "cancel You are impersonating another user." at bounding box center [765, 354] width 1422 height 709
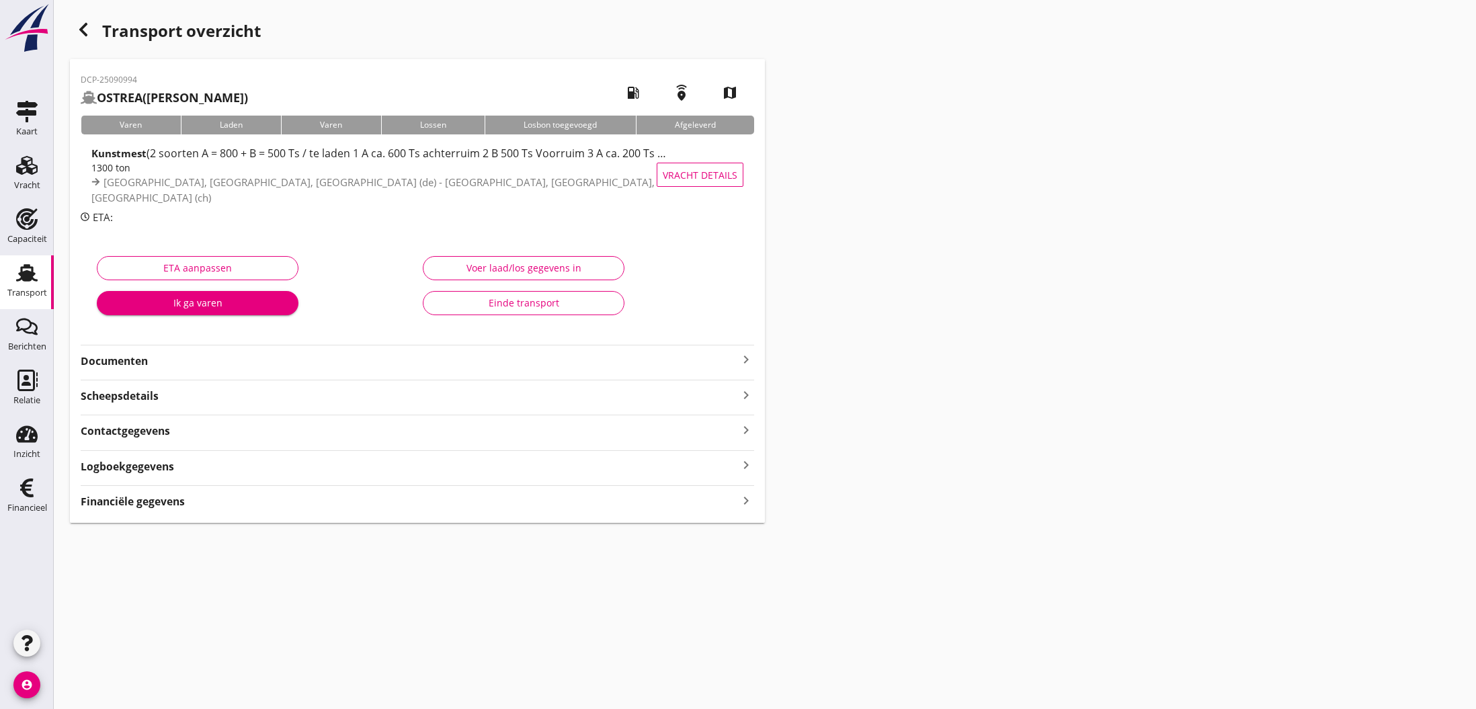
click at [741, 359] on icon "keyboard_arrow_right" at bounding box center [746, 360] width 16 height 16
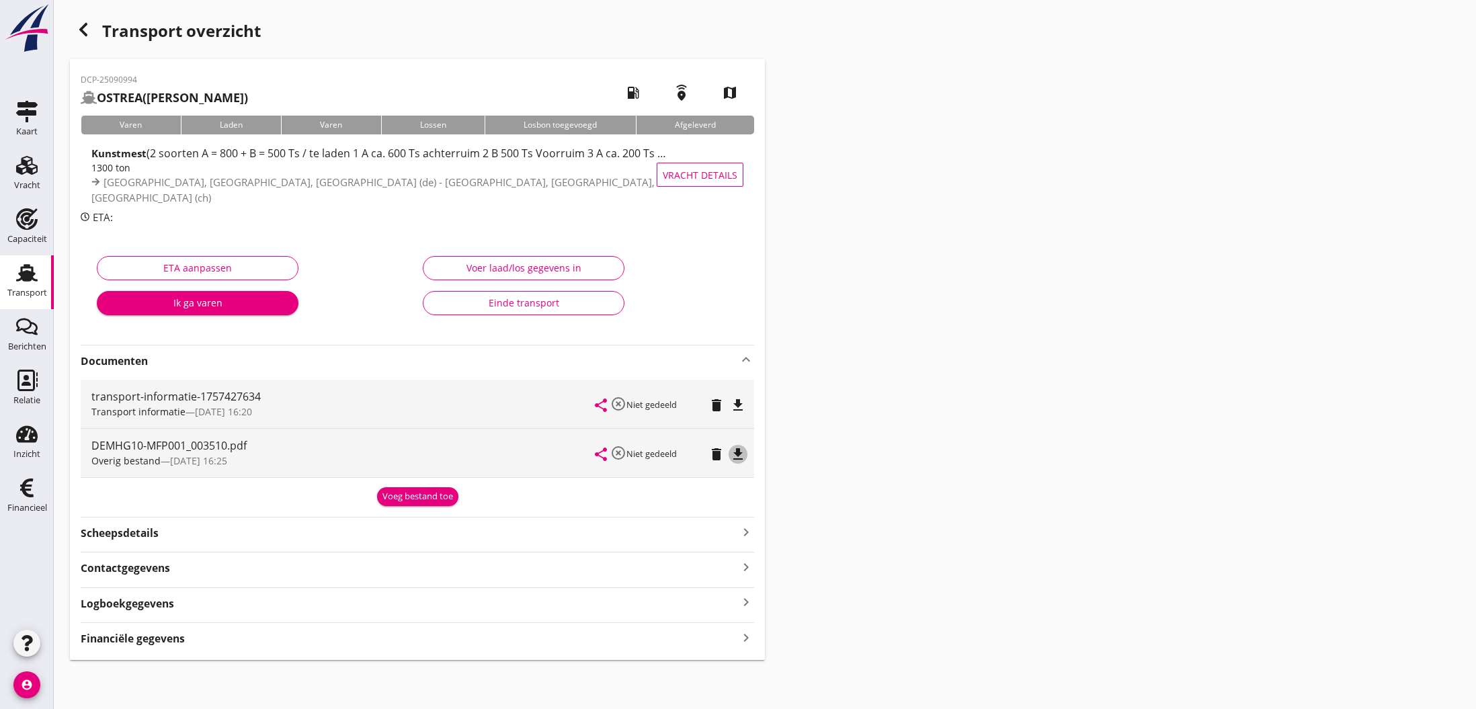
click at [735, 451] on icon "file_download" at bounding box center [738, 454] width 16 height 16
click at [737, 452] on icon "open_in_browser" at bounding box center [738, 454] width 16 height 16
click at [83, 32] on use "button" at bounding box center [83, 29] width 8 height 13
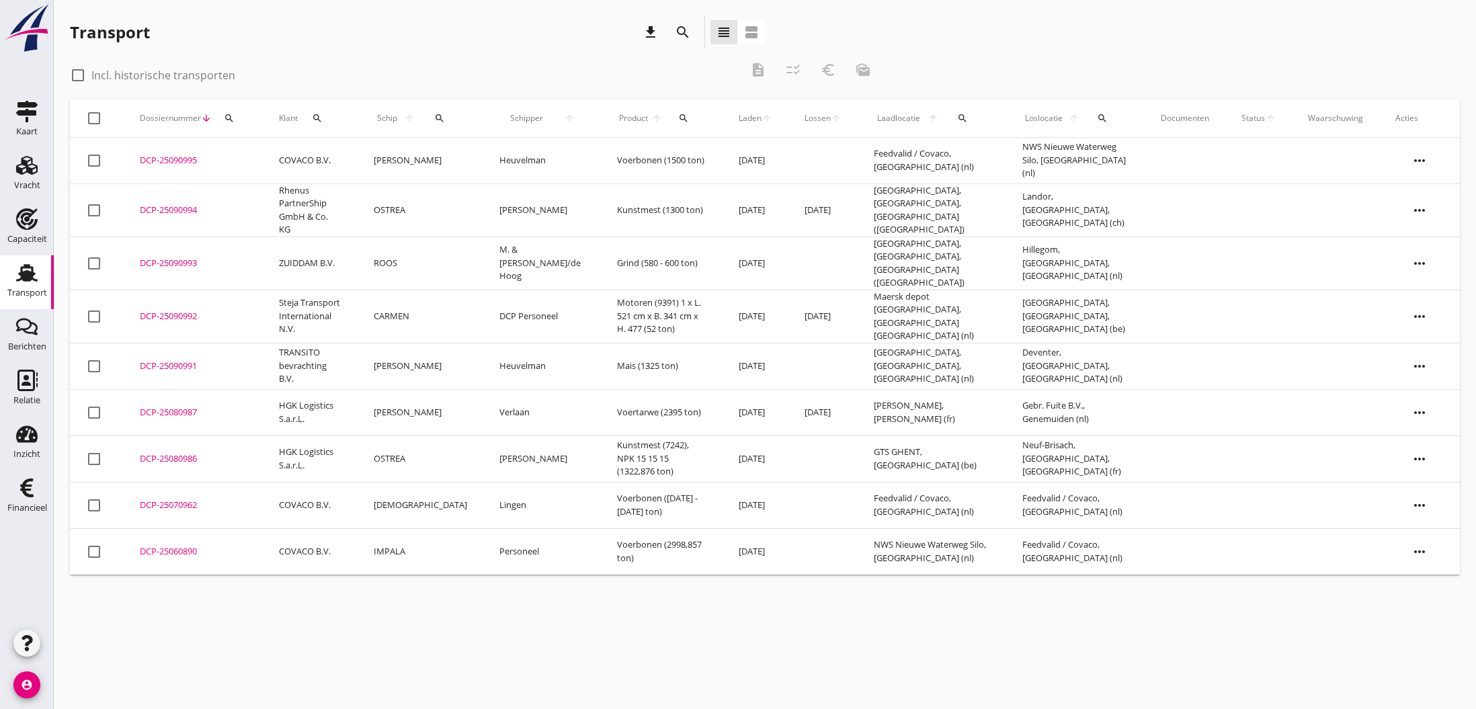
click at [75, 76] on div at bounding box center [78, 75] width 23 height 23
checkbox input "true"
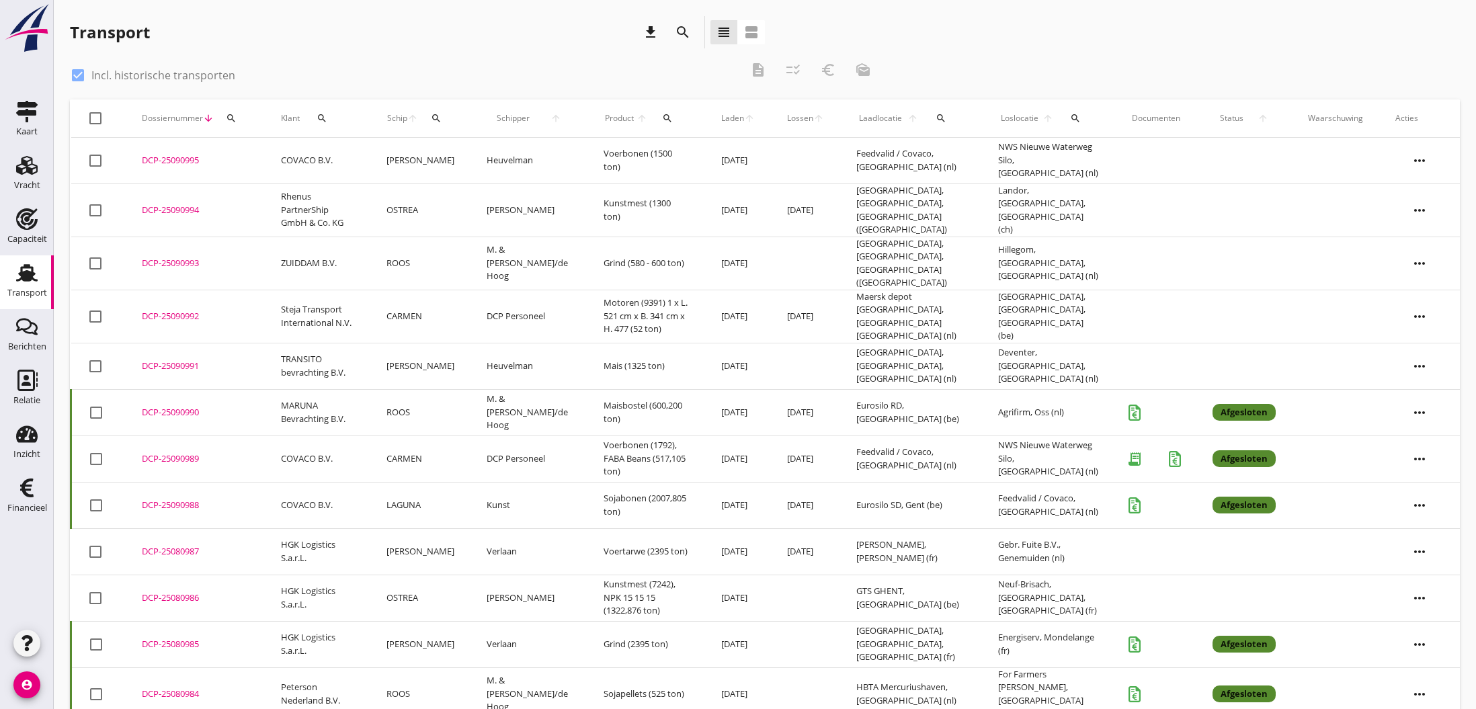
click at [179, 406] on div "DCP-25090990" at bounding box center [195, 412] width 107 height 13
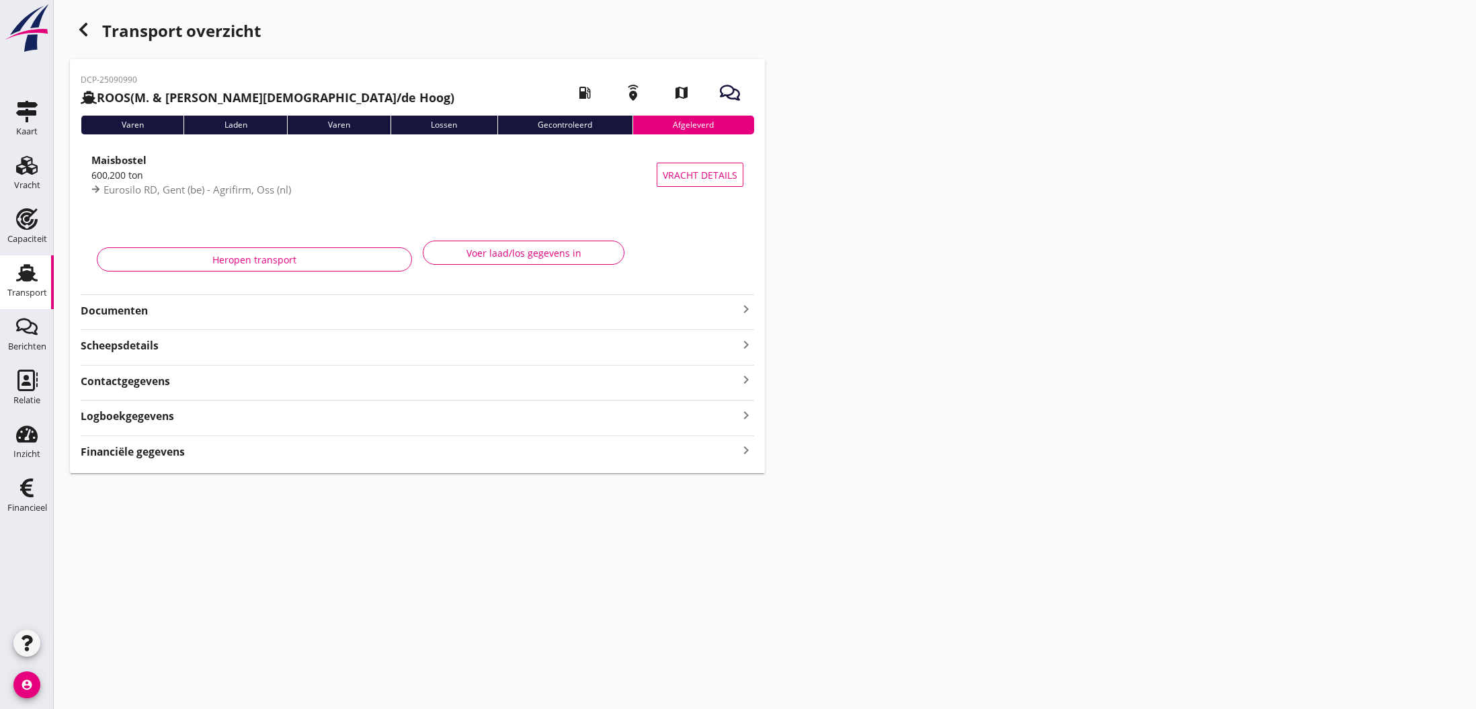
click at [740, 309] on icon "keyboard_arrow_right" at bounding box center [746, 309] width 16 height 16
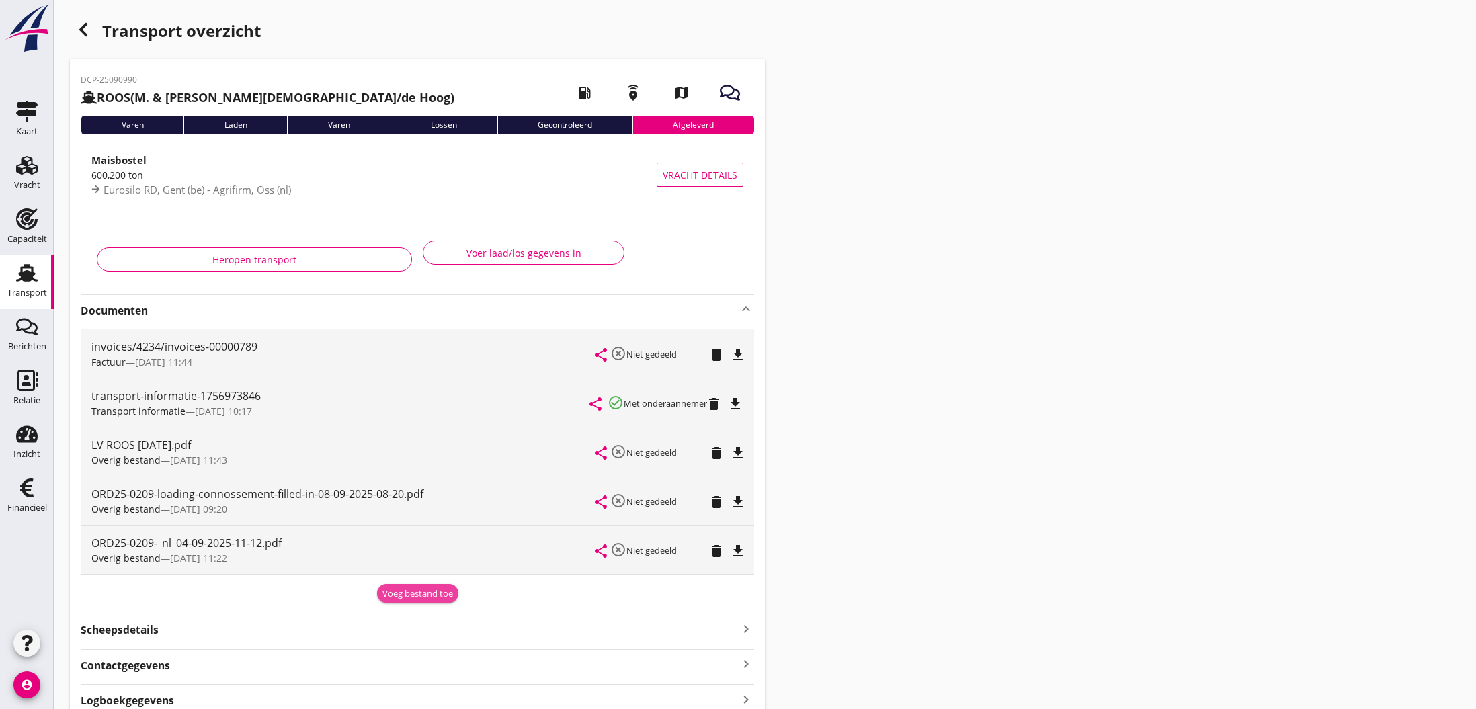
click at [405, 596] on div "Voeg bestand toe" at bounding box center [417, 594] width 71 height 13
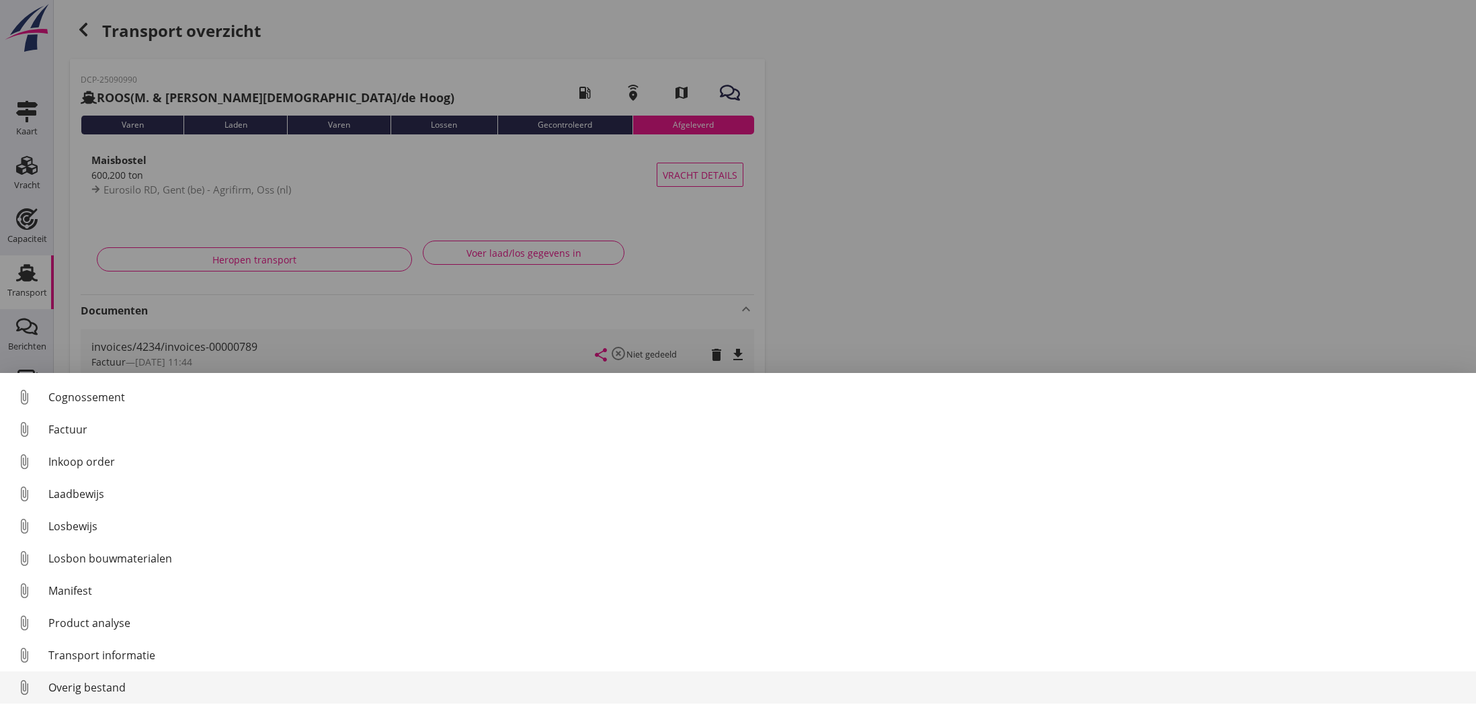
scroll to position [62, 0]
click at [83, 688] on div "Overig bestand" at bounding box center [756, 688] width 1417 height 16
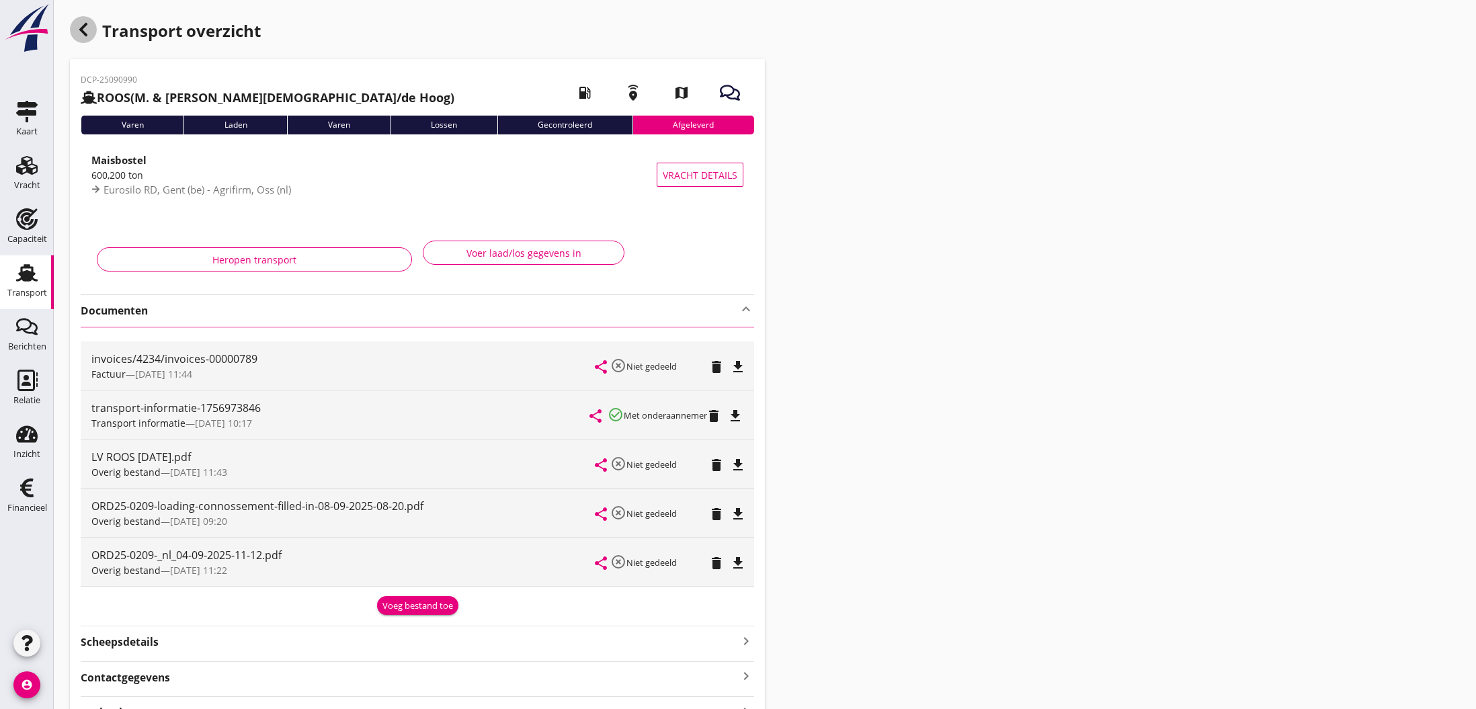
click at [85, 30] on icon "button" at bounding box center [83, 30] width 16 height 16
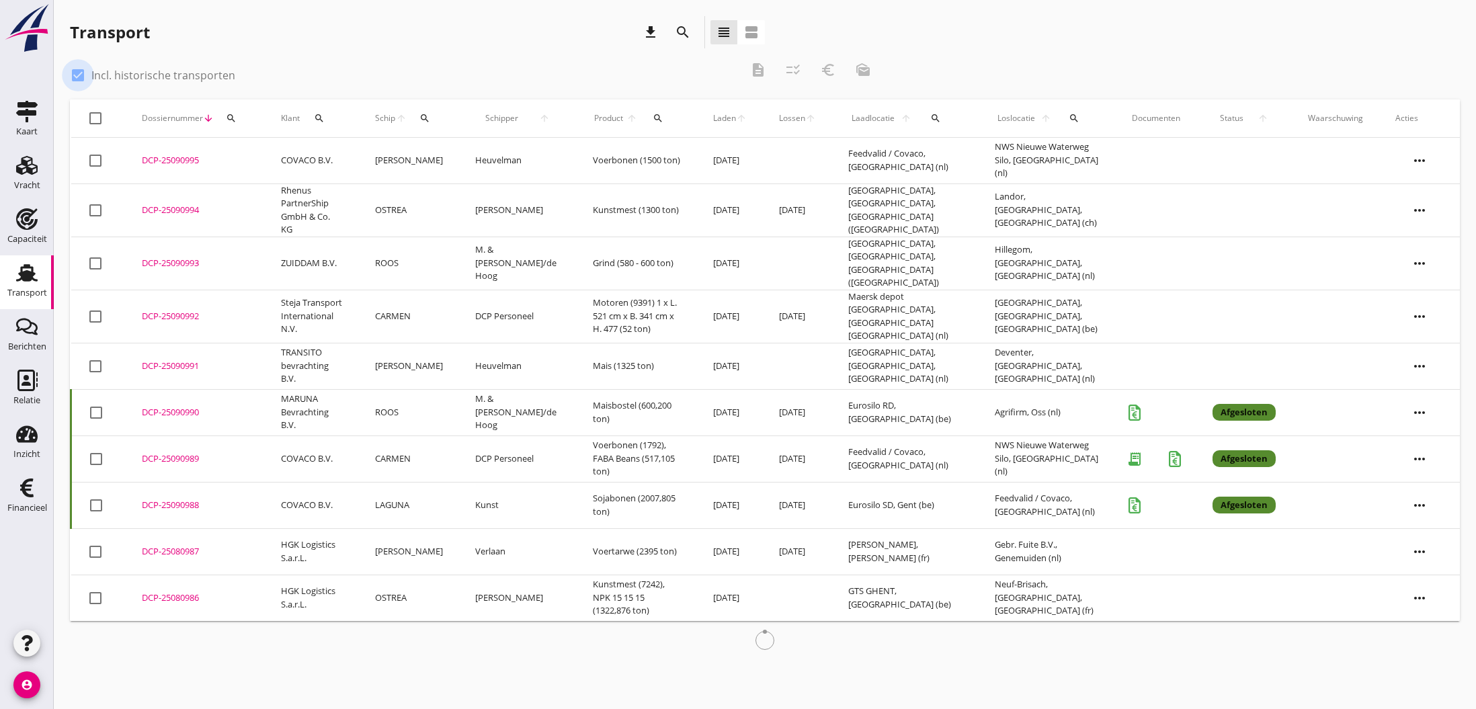
click at [77, 75] on div at bounding box center [78, 75] width 23 height 23
checkbox input "false"
